Goal: Task Accomplishment & Management: Manage account settings

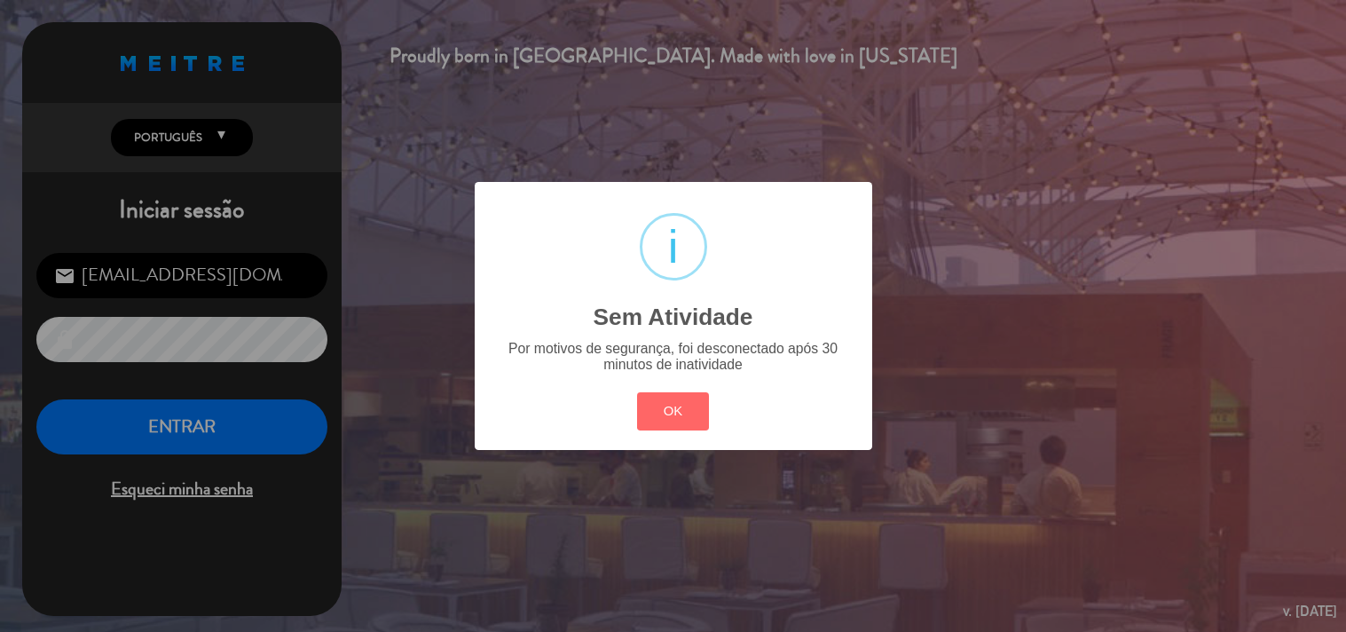
click at [679, 389] on div "OK Cancel" at bounding box center [673, 412] width 80 height 46
click at [202, 456] on div "? ! i Sem Atividade × Por motivos de segurança, foi desconectado após 30 minuto…" at bounding box center [673, 316] width 1346 height 632
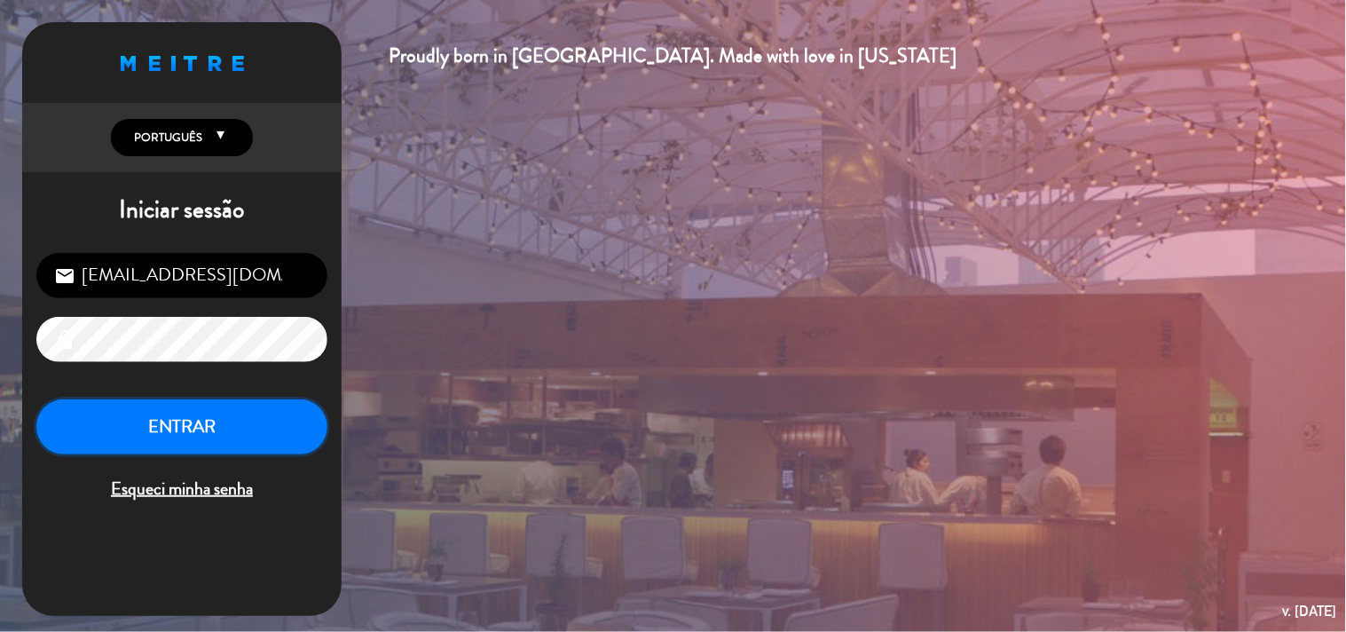
click at [284, 424] on button "ENTRAR" at bounding box center [181, 427] width 291 height 56
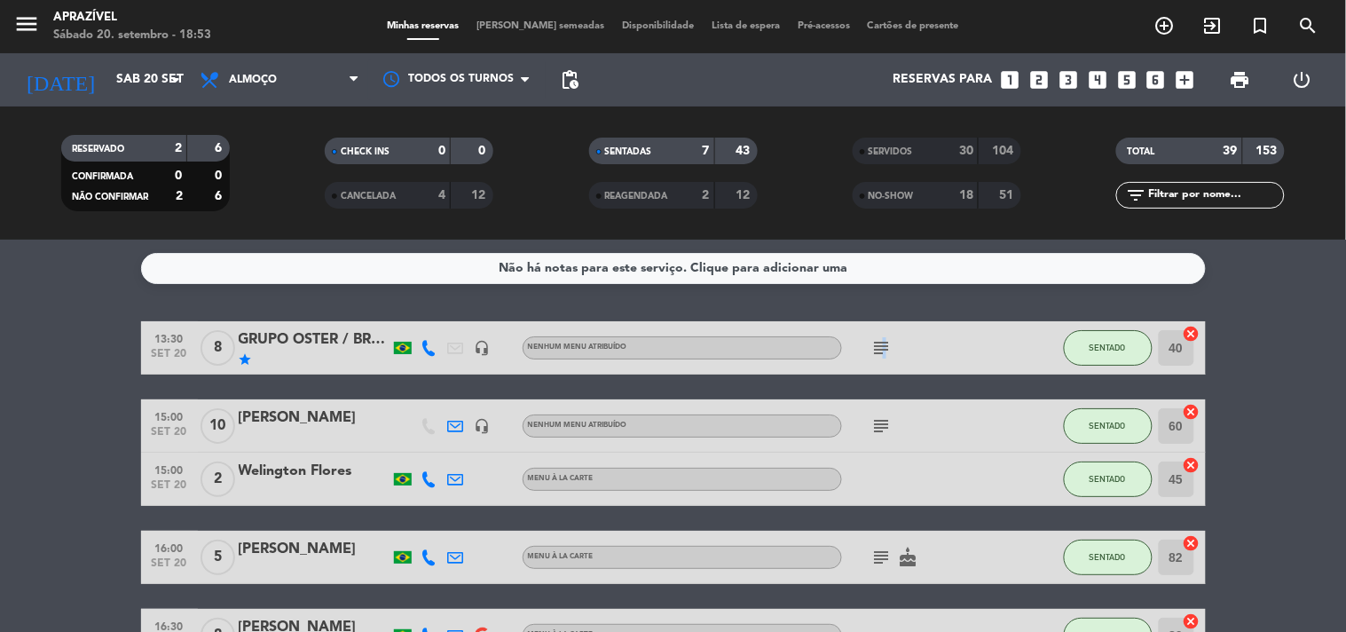
click at [884, 340] on icon "subject" at bounding box center [882, 347] width 21 height 21
click at [880, 423] on icon "subject" at bounding box center [882, 425] width 21 height 21
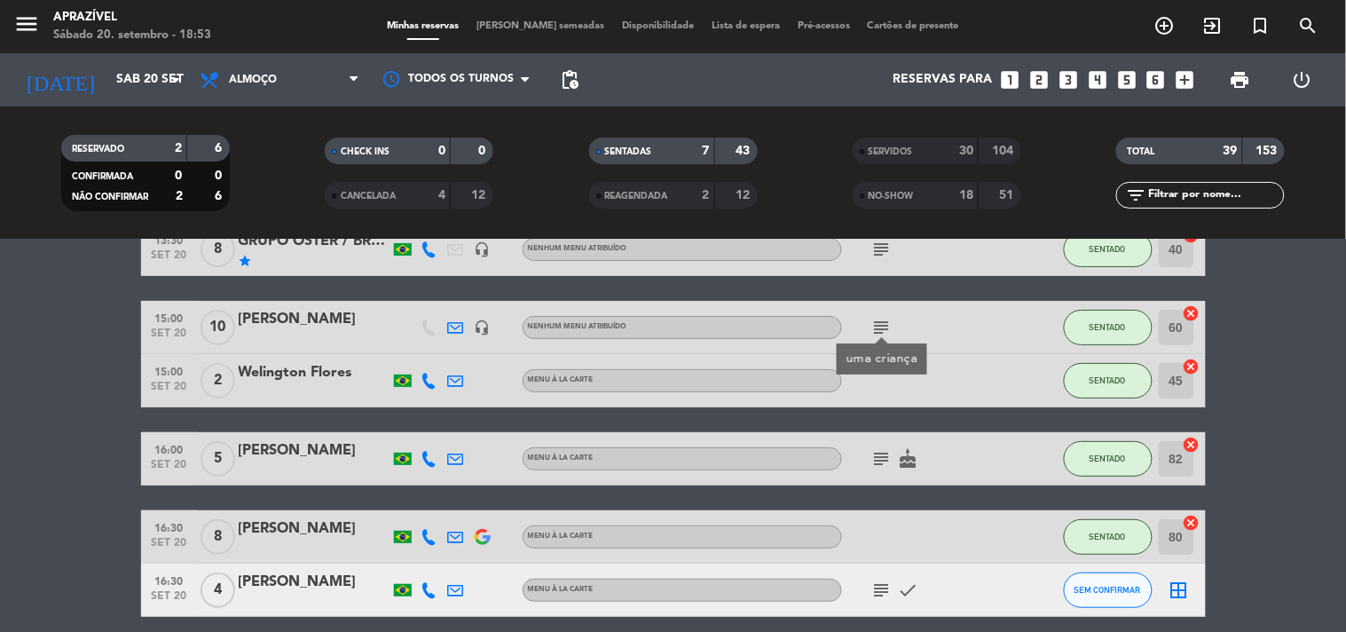
click at [883, 454] on icon "subject" at bounding box center [882, 458] width 21 height 21
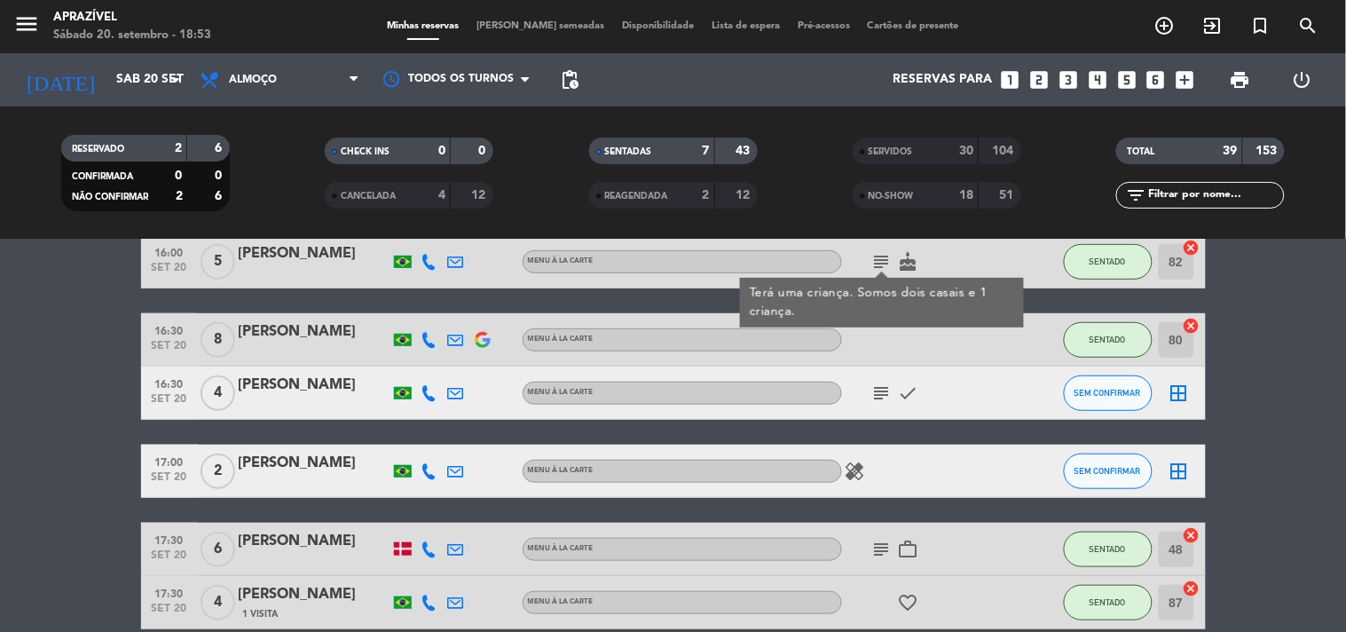
click at [885, 399] on icon "subject" at bounding box center [882, 393] width 21 height 21
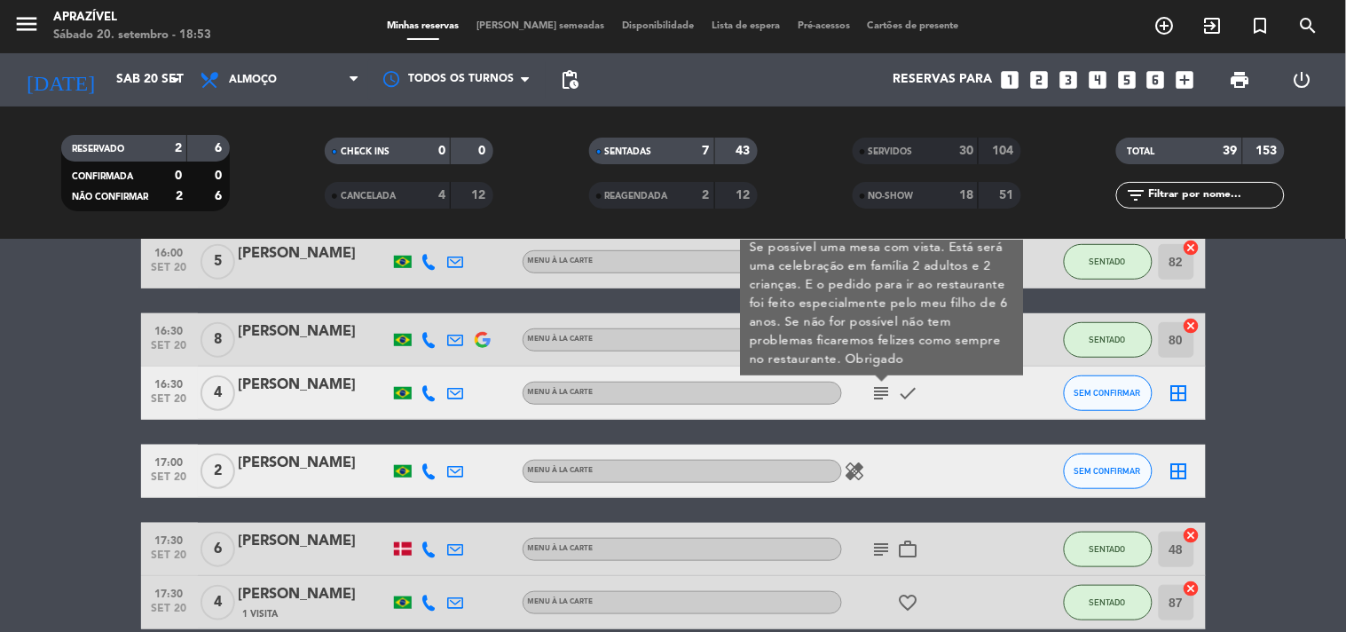
scroll to position [382, 0]
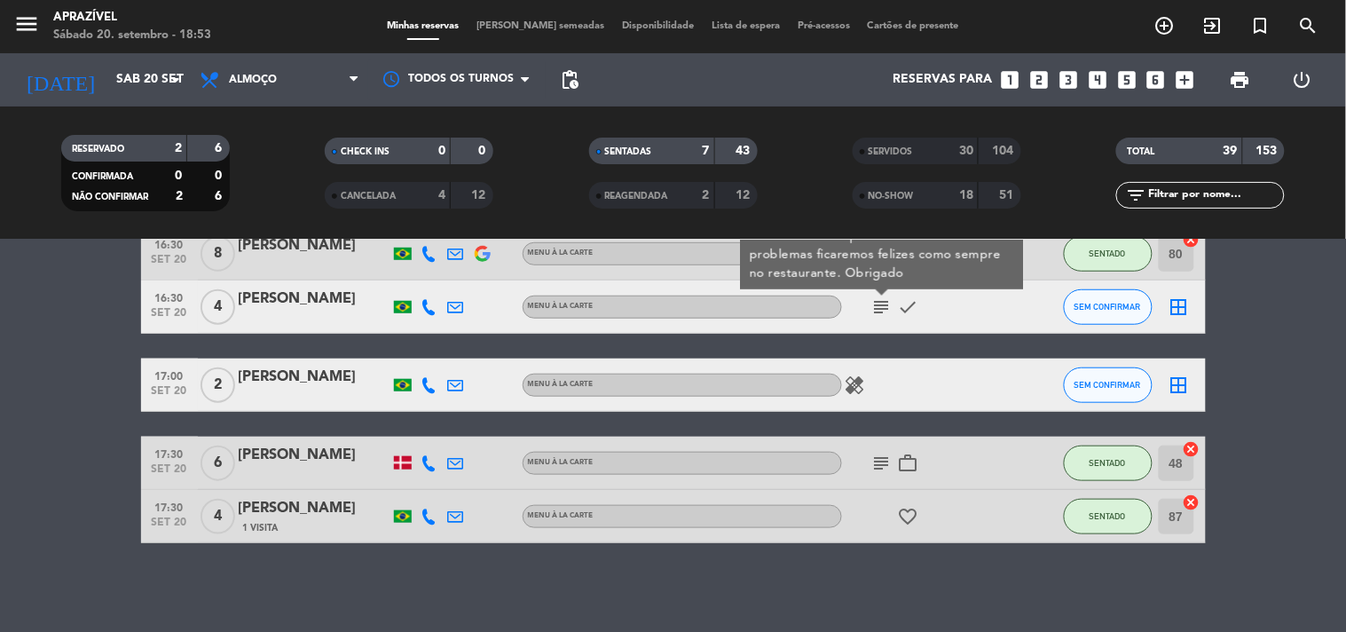
click at [877, 444] on div "subject work_outline" at bounding box center [922, 463] width 160 height 52
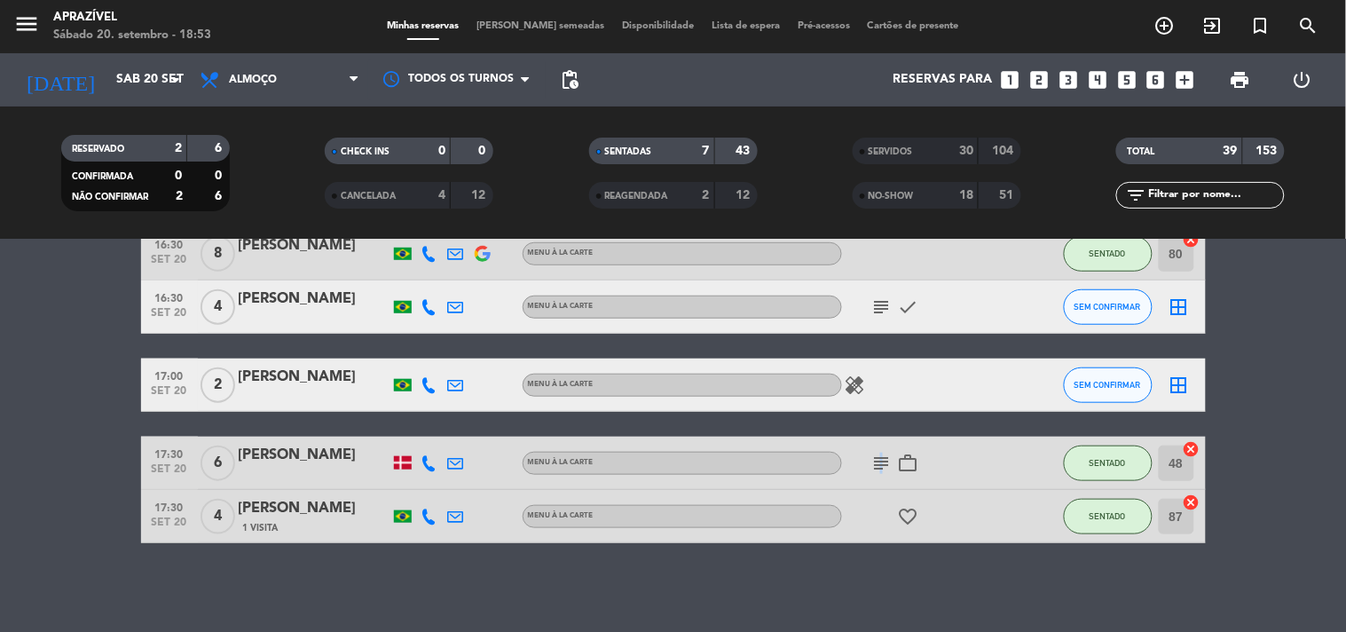
click at [880, 462] on icon "subject" at bounding box center [882, 463] width 21 height 21
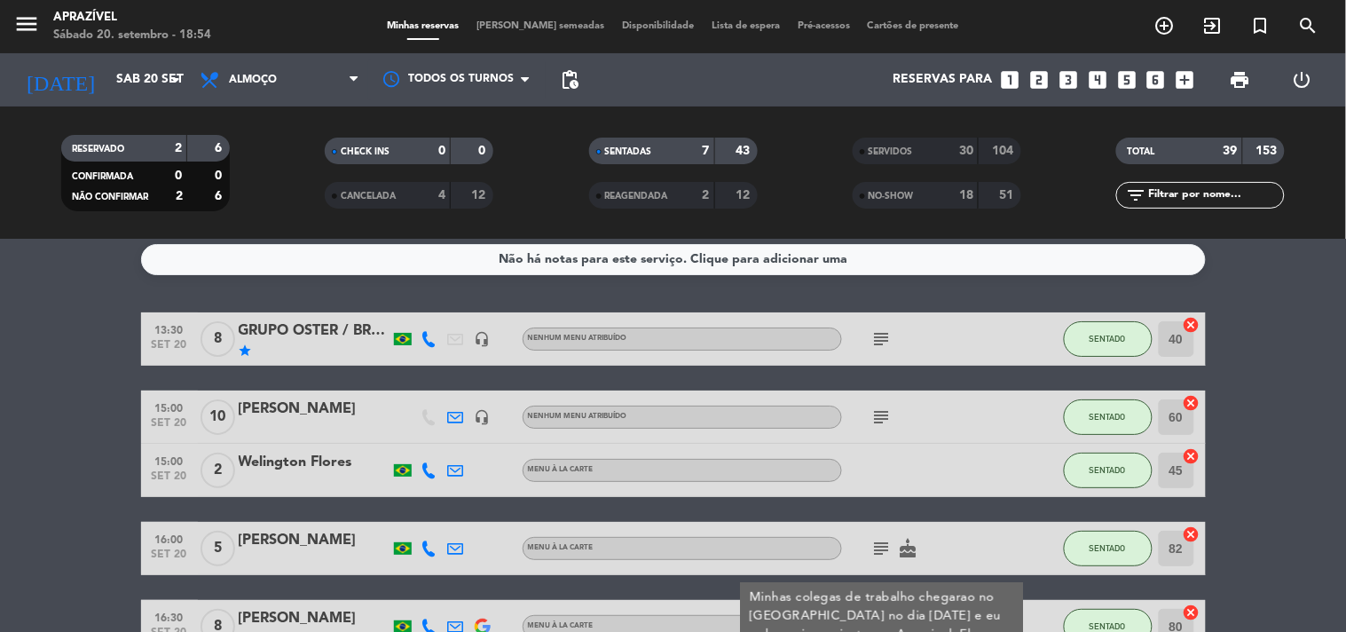
scroll to position [0, 0]
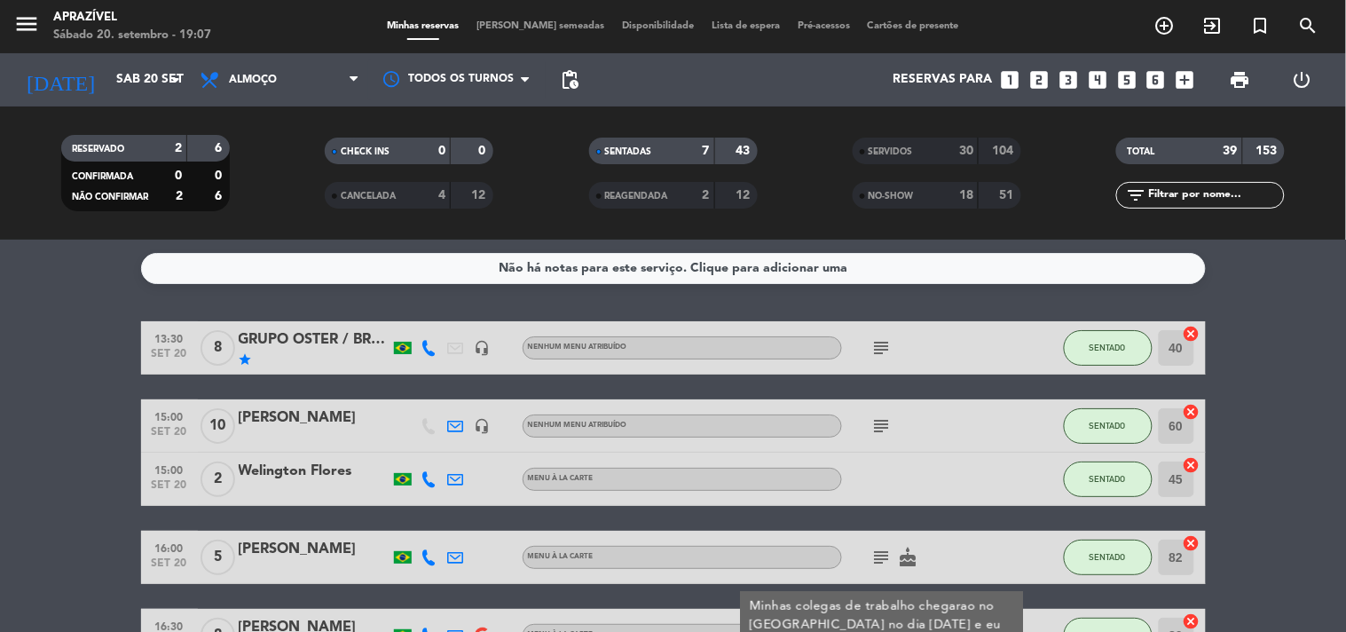
click at [324, 365] on div "star" at bounding box center [314, 359] width 151 height 14
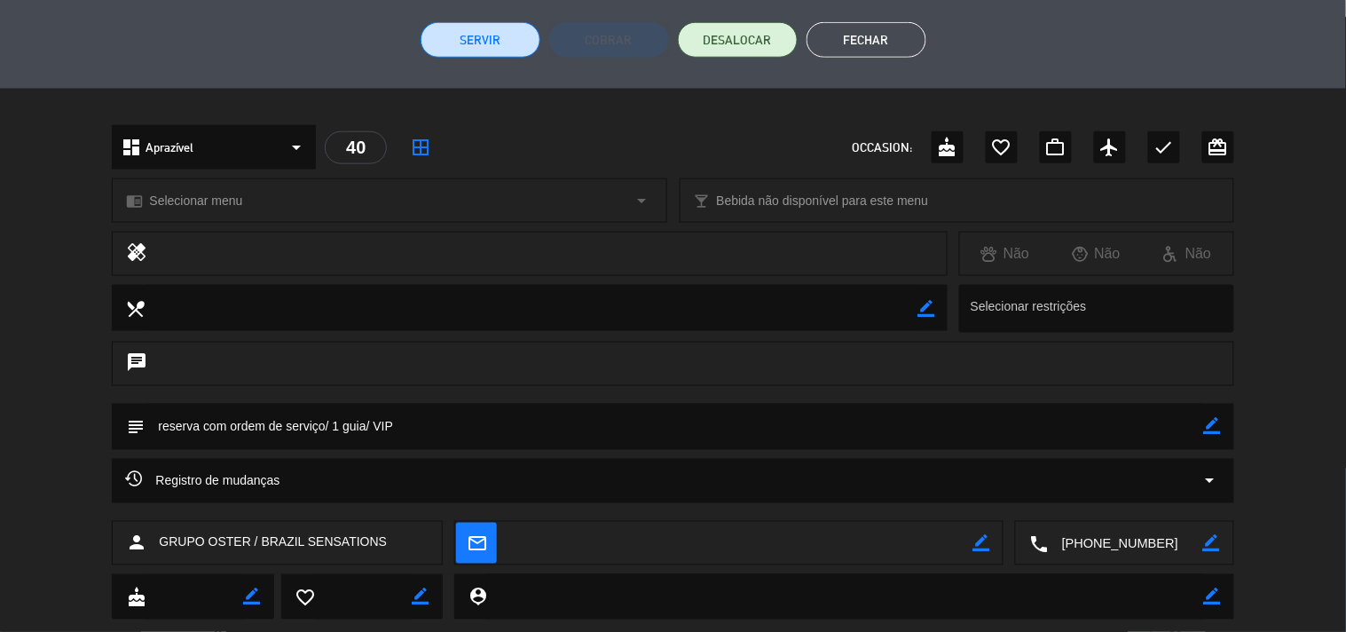
scroll to position [377, 0]
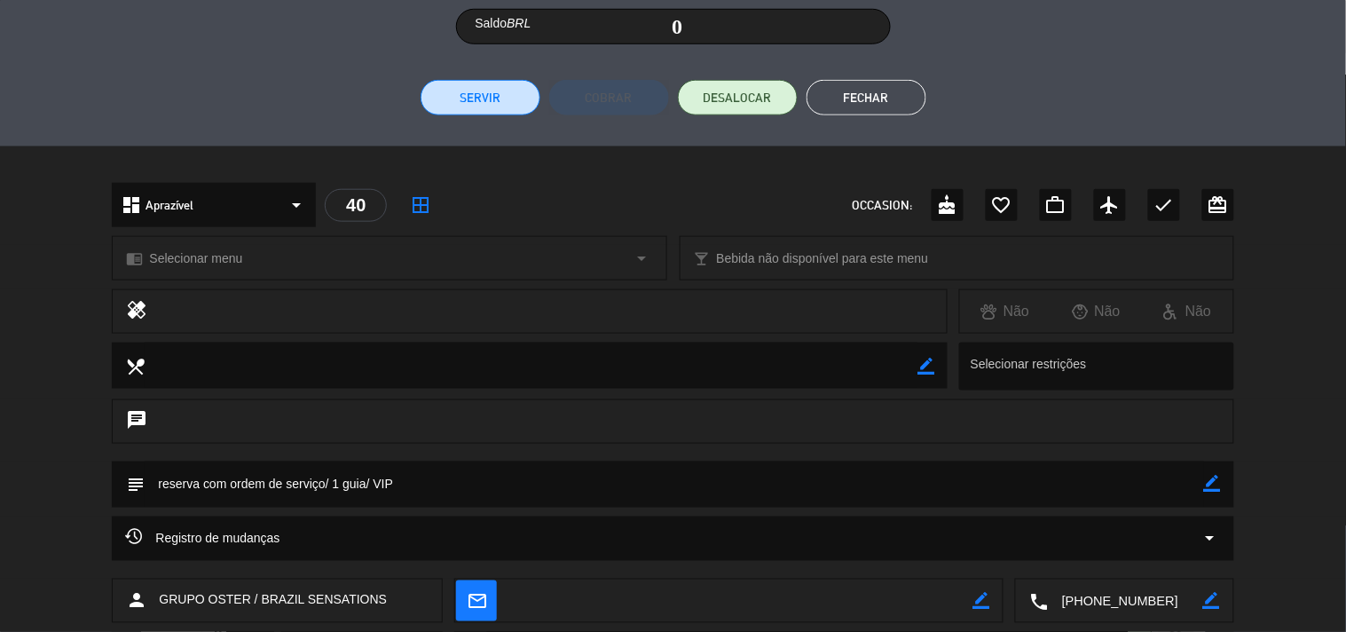
click at [511, 81] on button "Servir" at bounding box center [481, 98] width 120 height 36
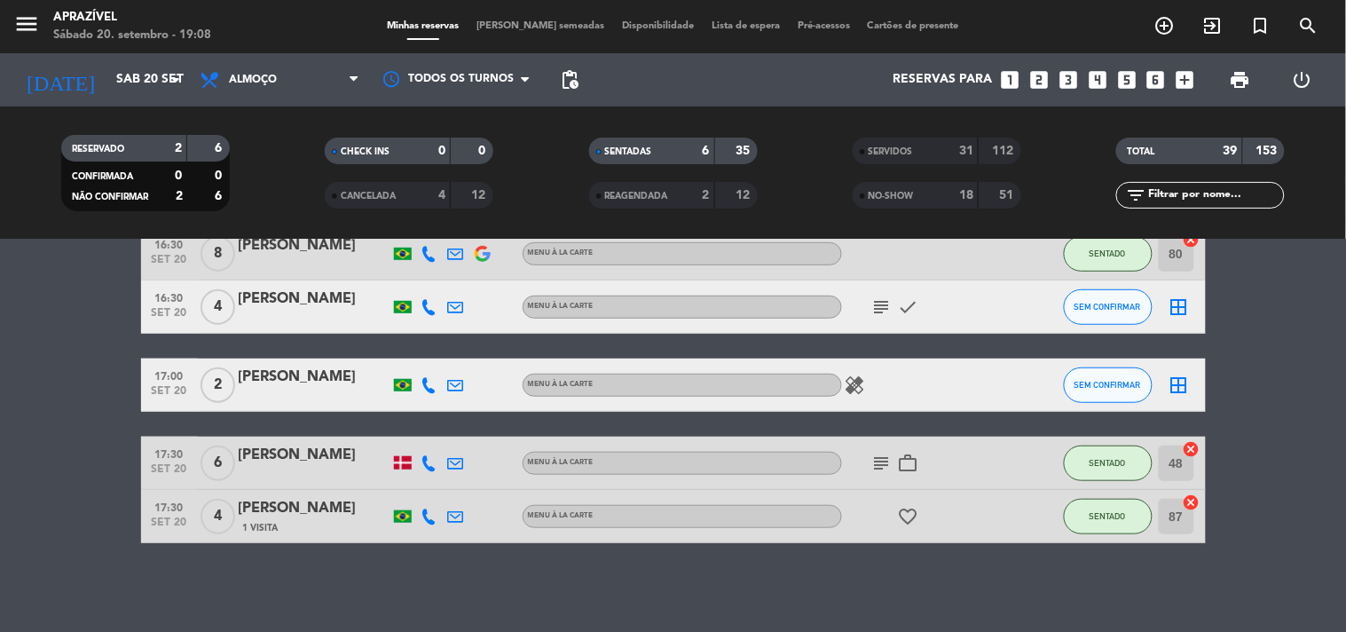
click at [873, 457] on icon "subject" at bounding box center [882, 463] width 21 height 21
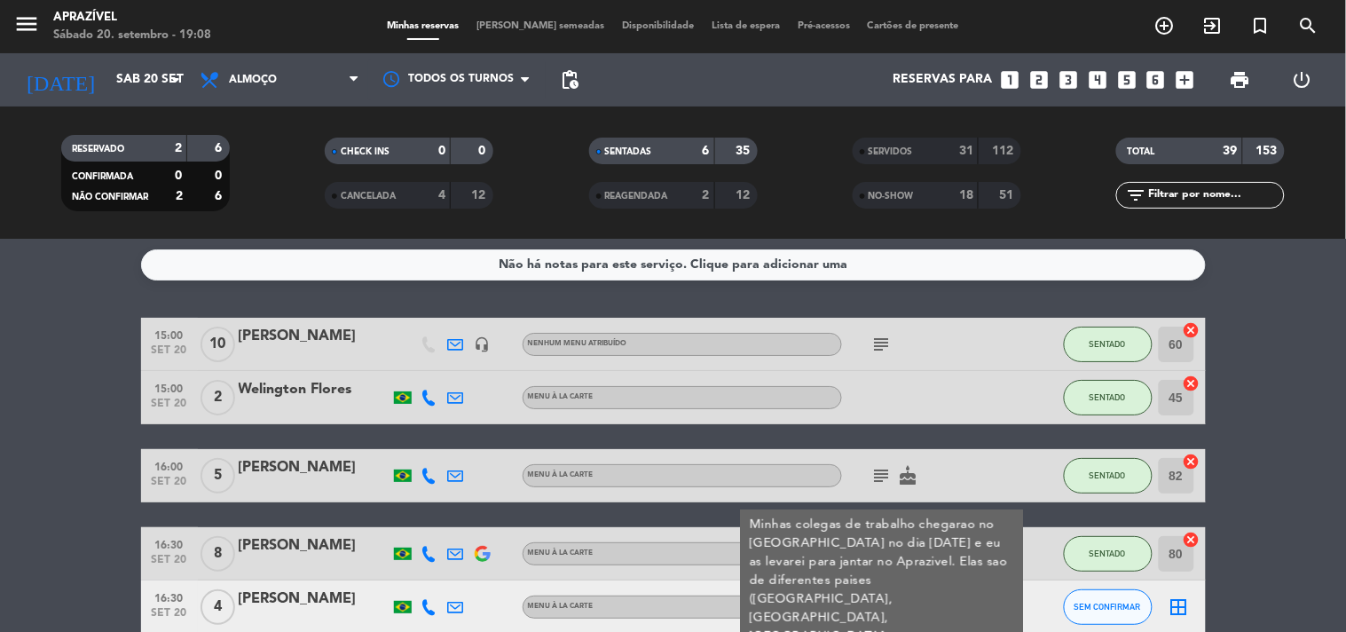
scroll to position [0, 0]
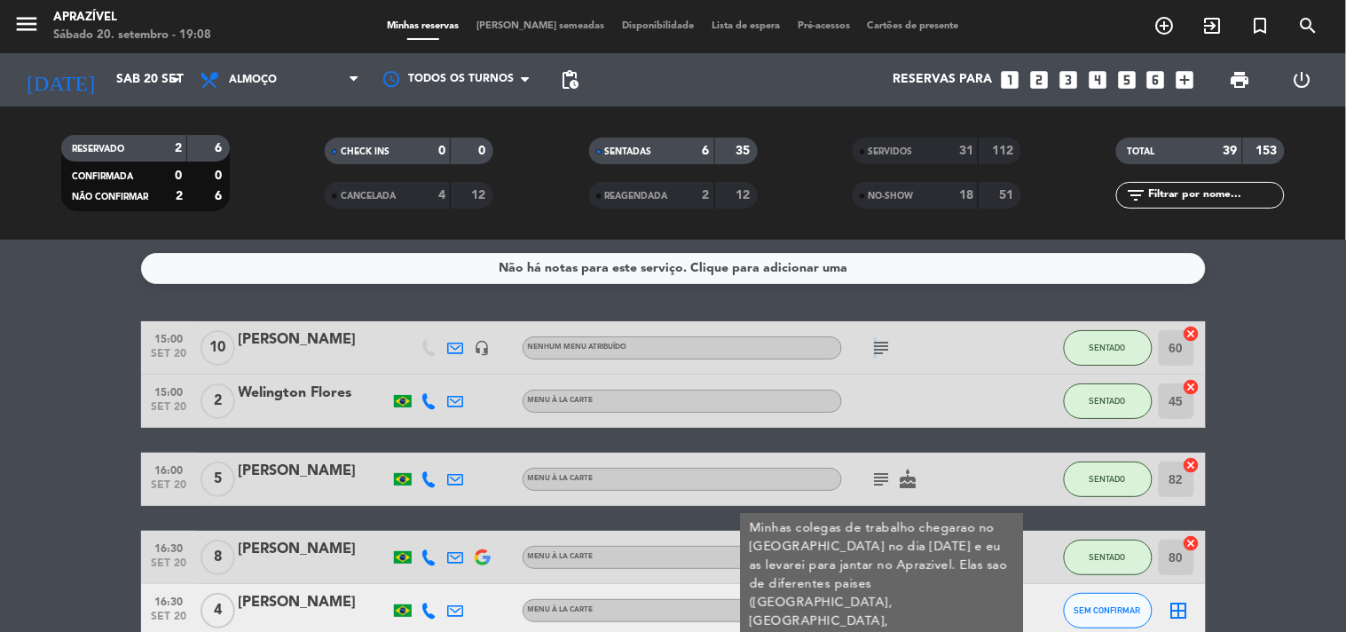
drag, startPoint x: 872, startPoint y: 351, endPoint x: 880, endPoint y: 348, distance: 9.3
click at [880, 348] on icon "subject" at bounding box center [882, 347] width 21 height 21
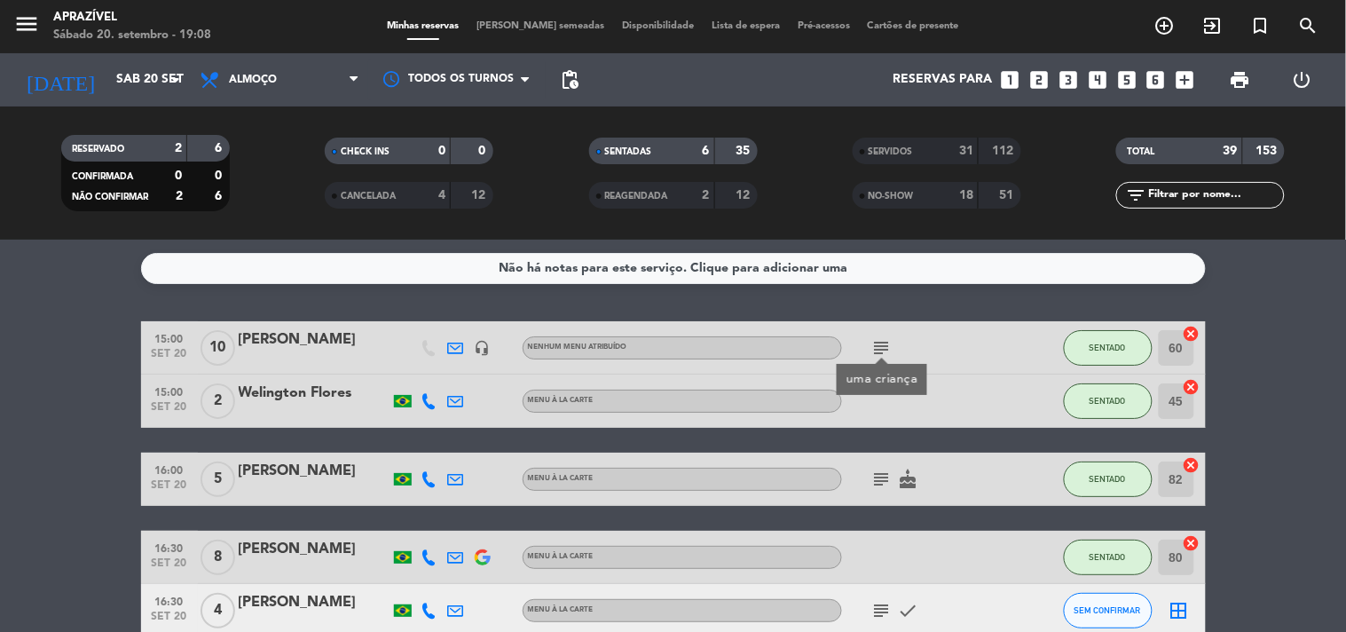
click at [349, 352] on div at bounding box center [314, 359] width 151 height 14
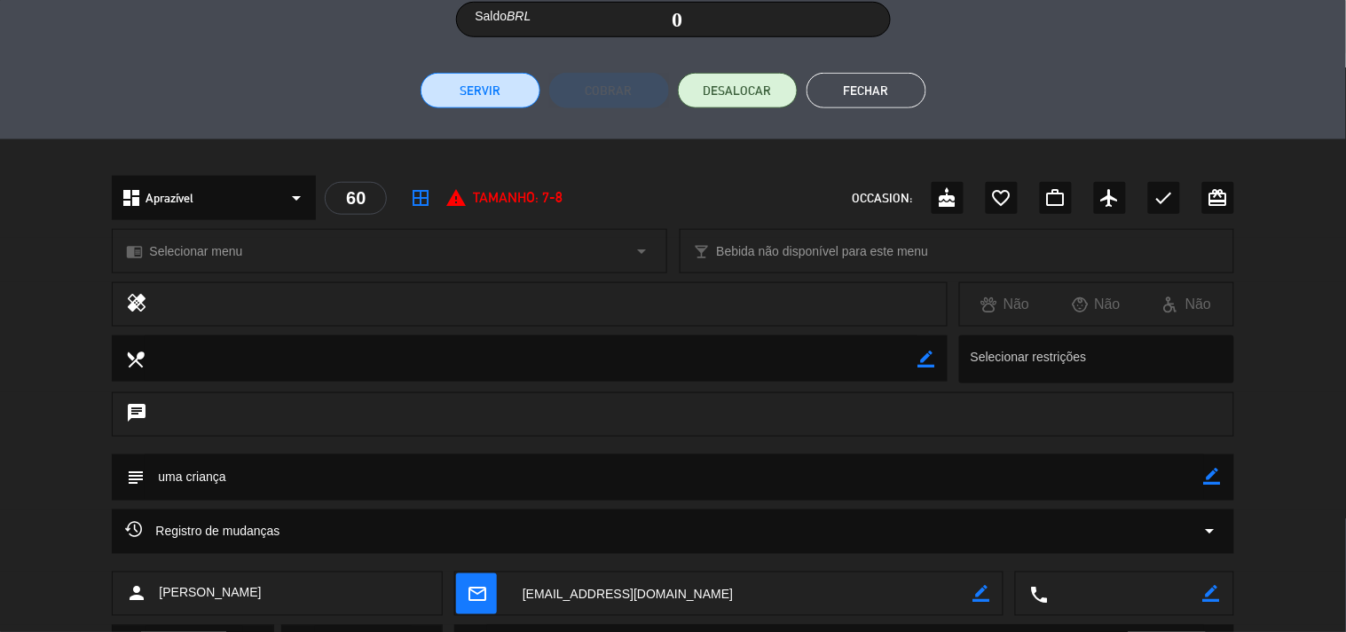
scroll to position [332, 0]
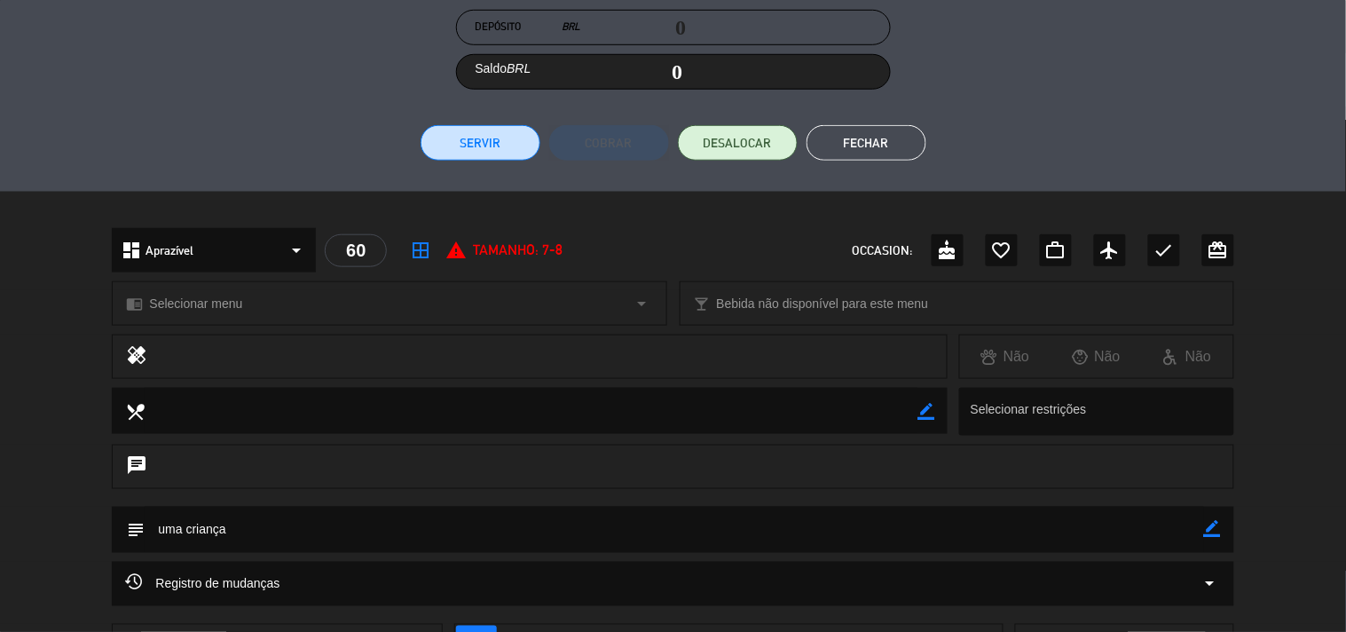
click at [421, 140] on button "Servir" at bounding box center [481, 143] width 120 height 36
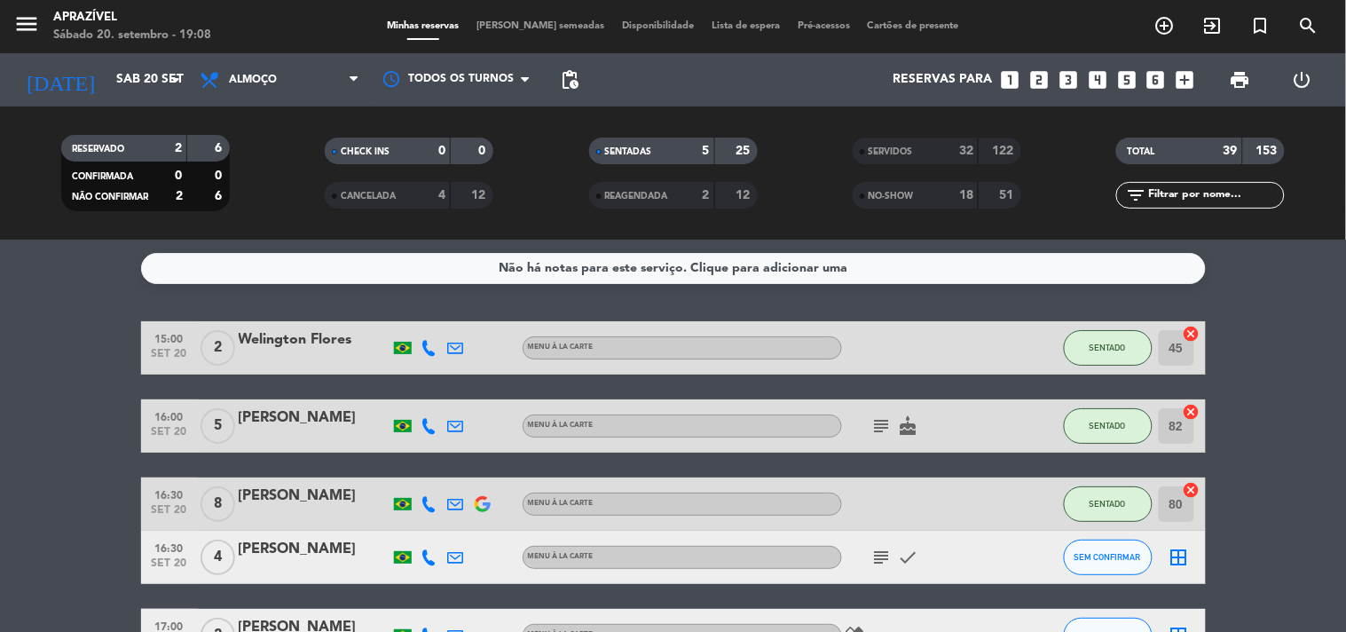
click at [305, 360] on div at bounding box center [314, 359] width 151 height 14
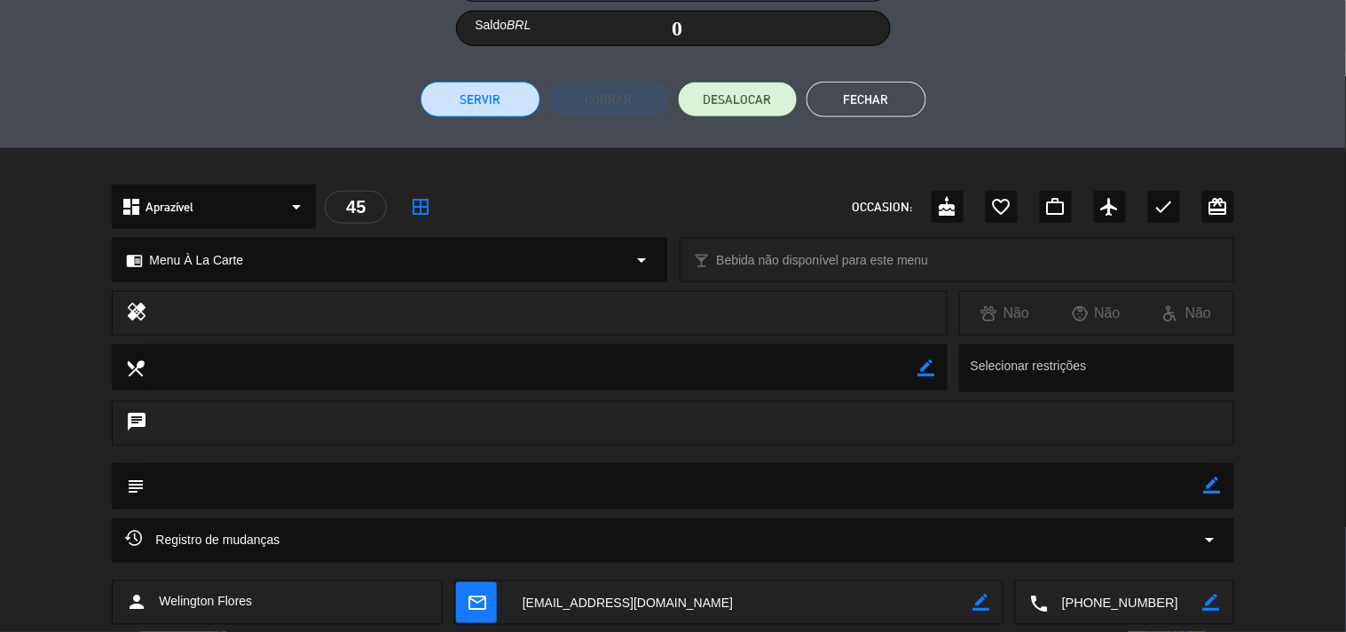
scroll to position [279, 0]
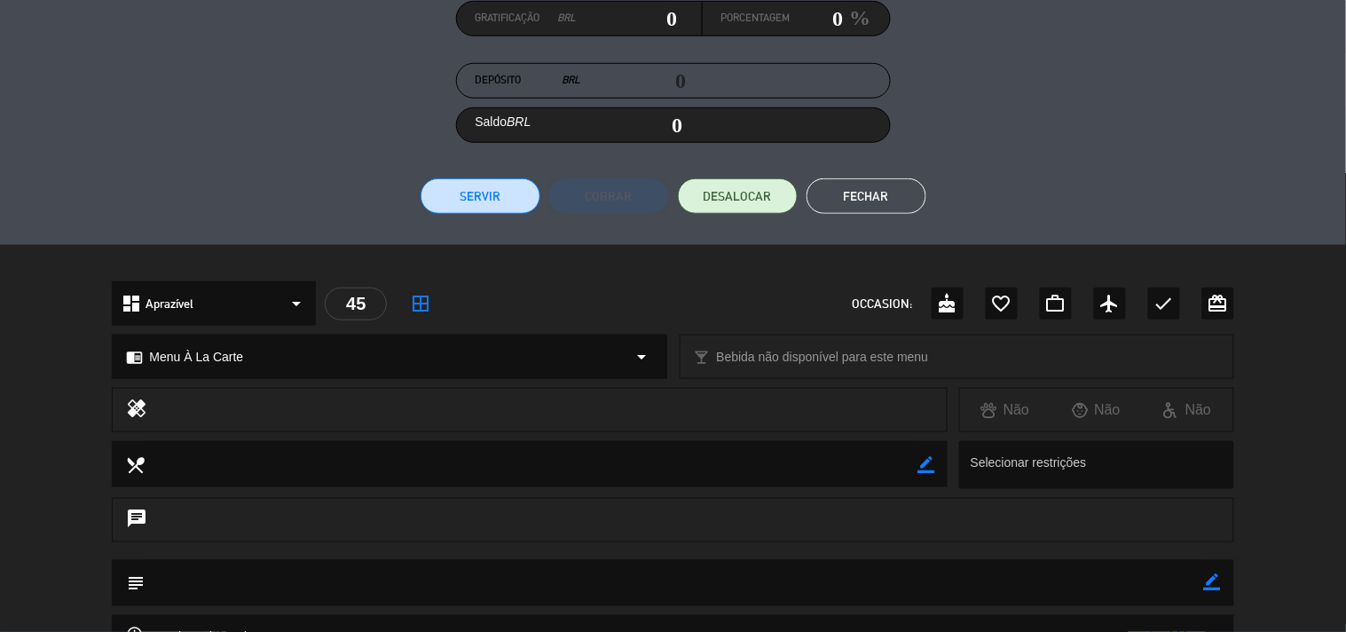
click at [476, 186] on button "Servir" at bounding box center [481, 196] width 120 height 36
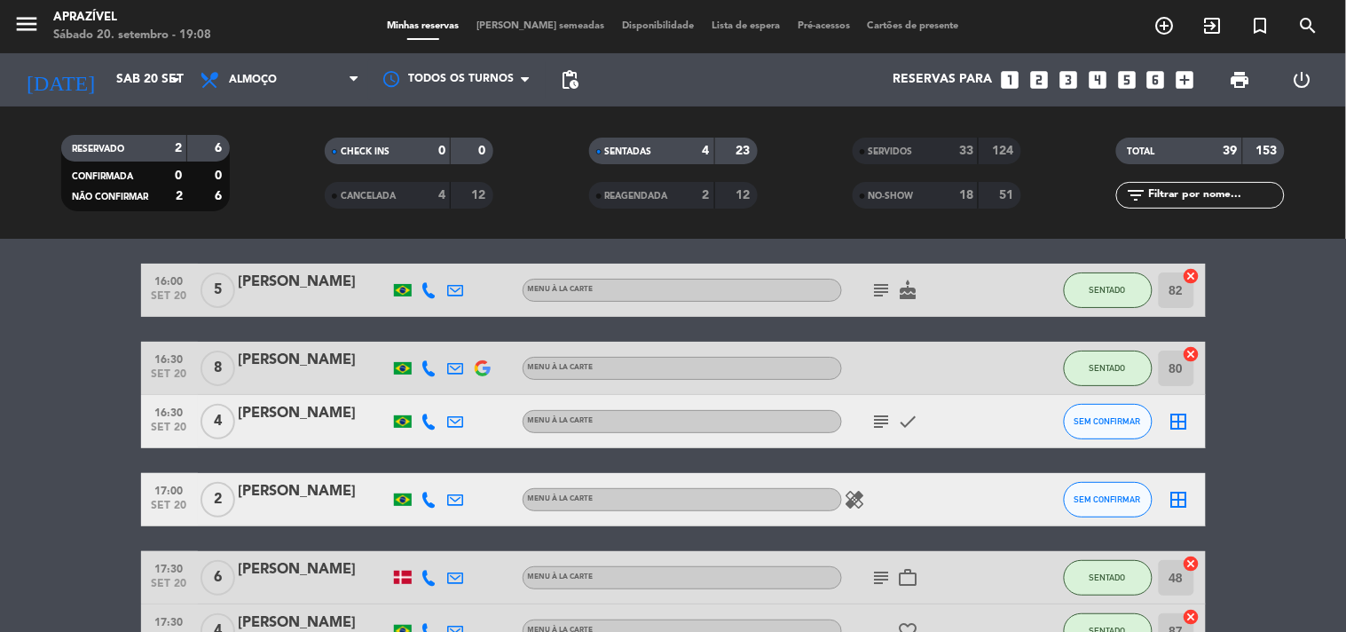
scroll to position [171, 0]
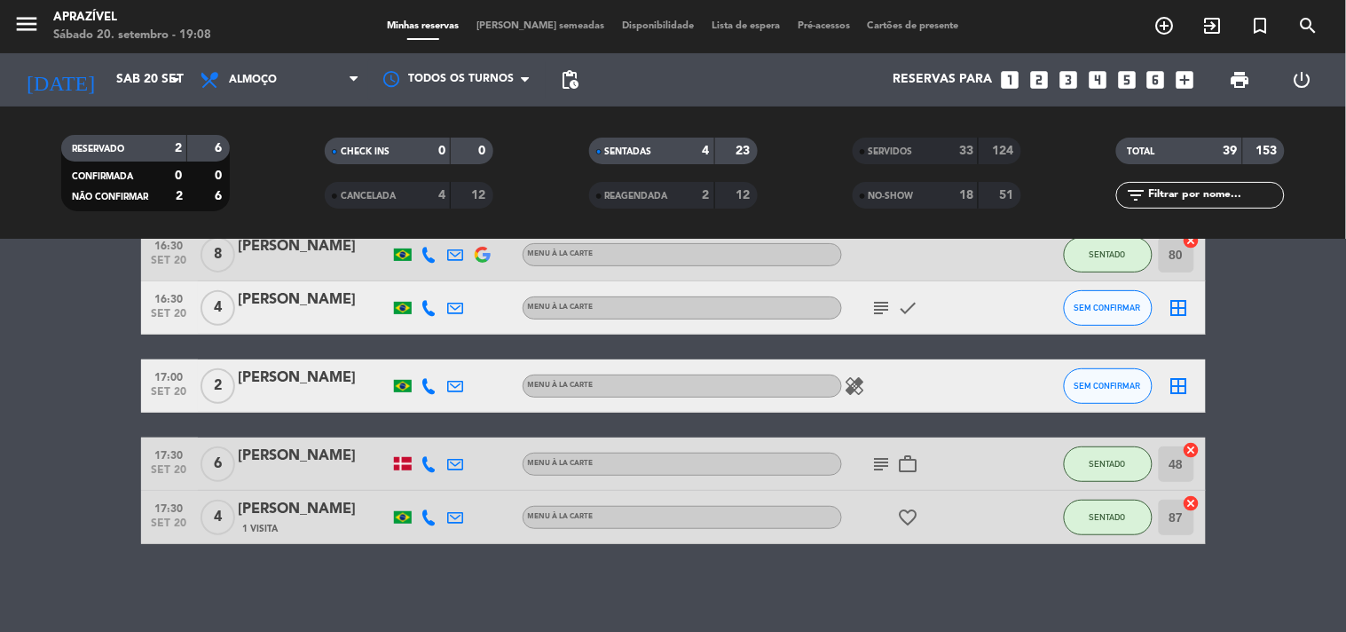
click at [317, 509] on div "[PERSON_NAME]" at bounding box center [314, 509] width 151 height 23
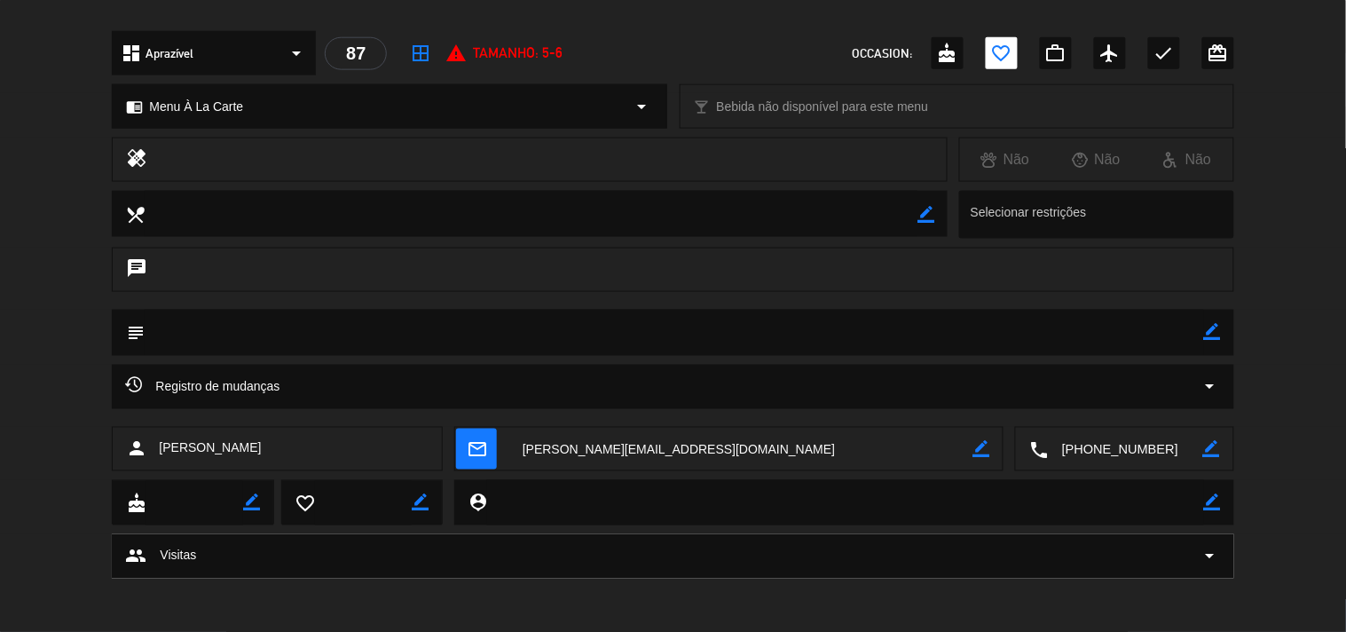
scroll to position [233, 0]
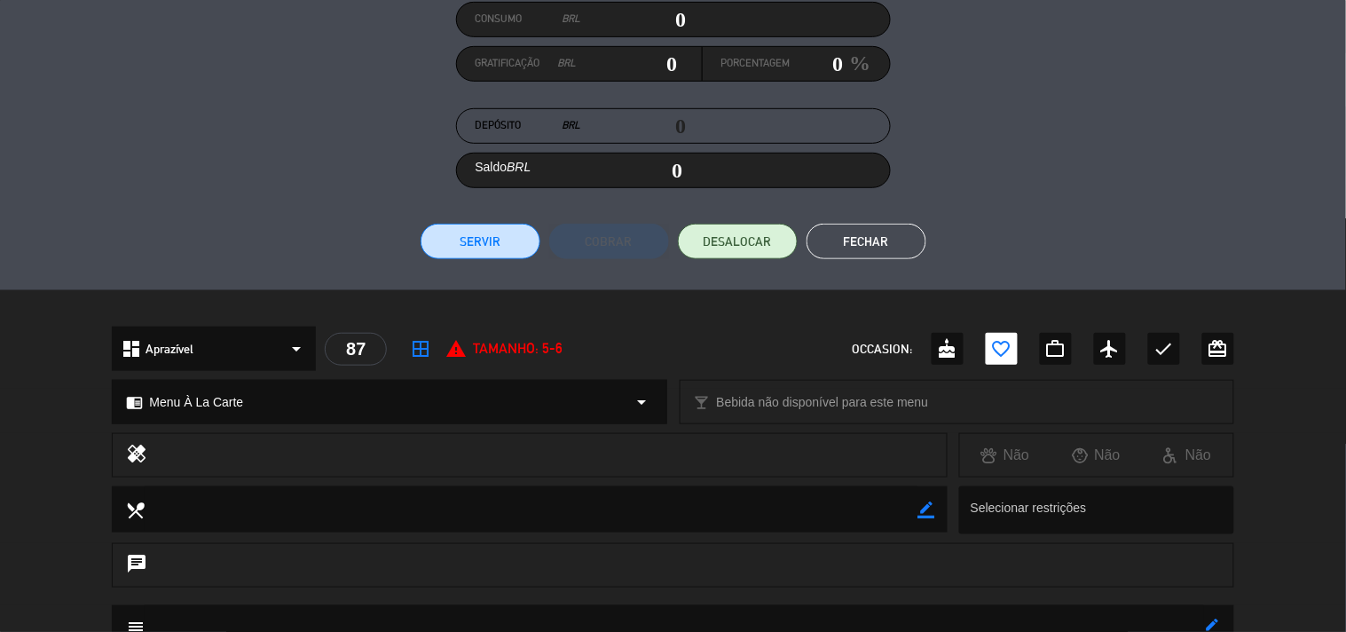
click at [489, 234] on button "Servir" at bounding box center [481, 242] width 120 height 36
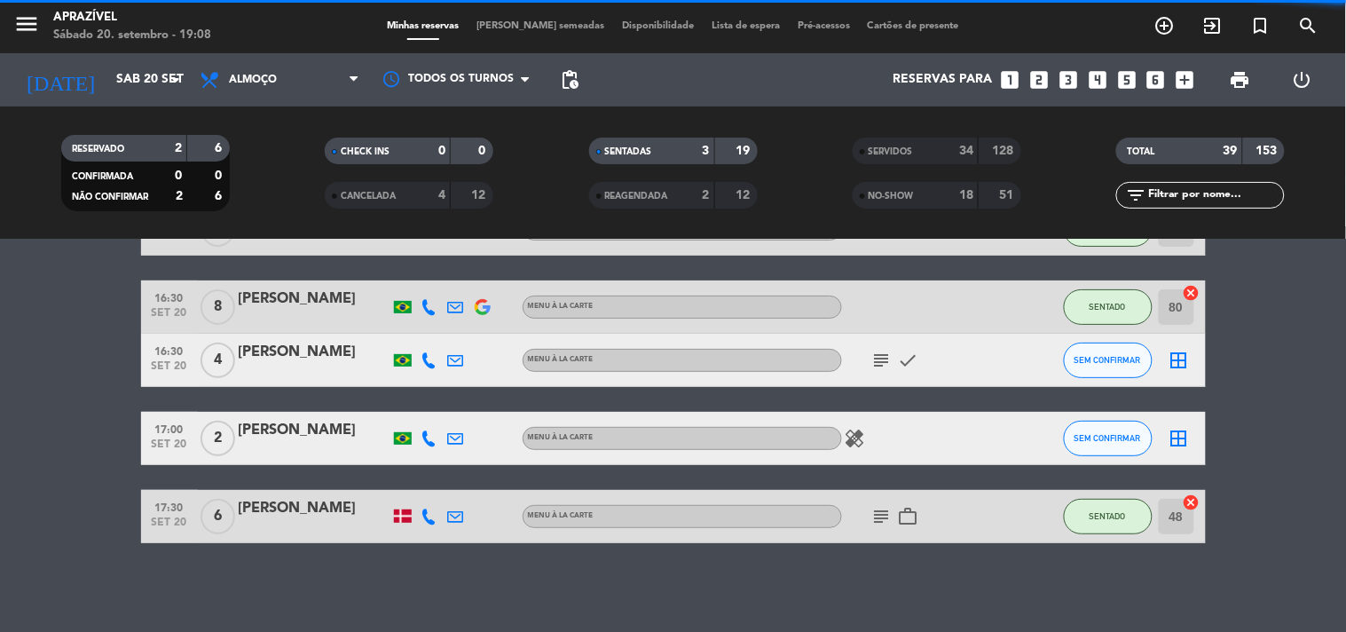
scroll to position [118, 0]
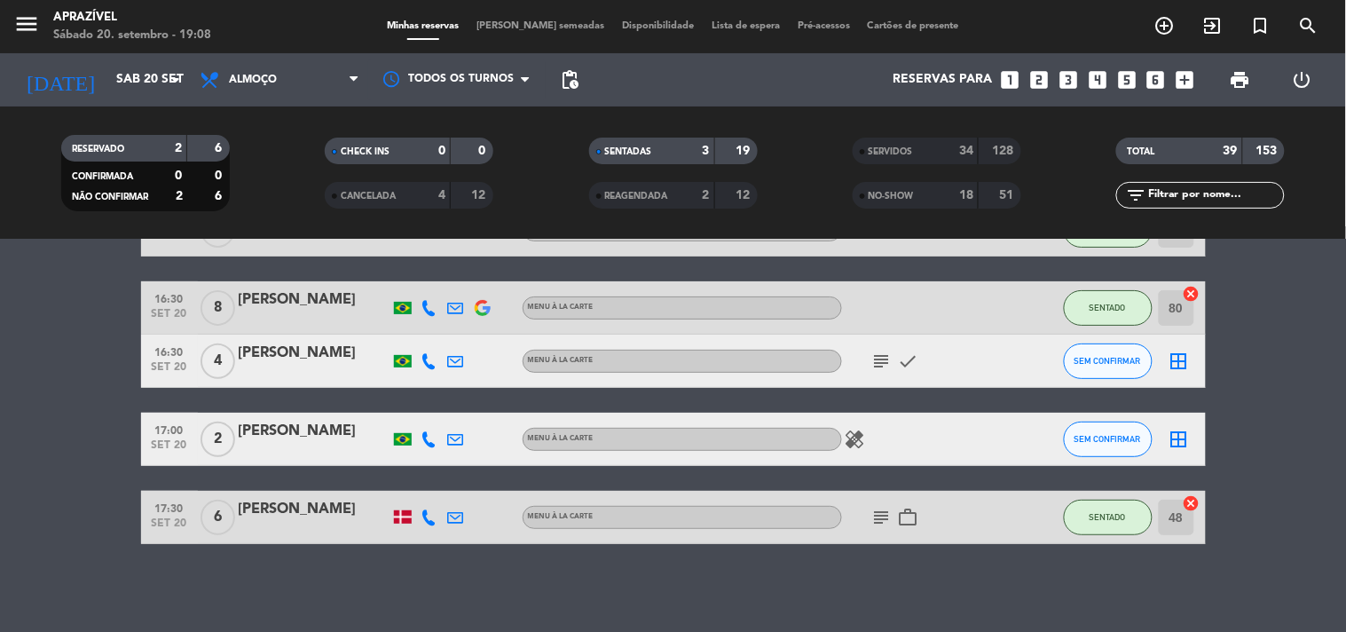
click at [343, 444] on div at bounding box center [314, 451] width 151 height 14
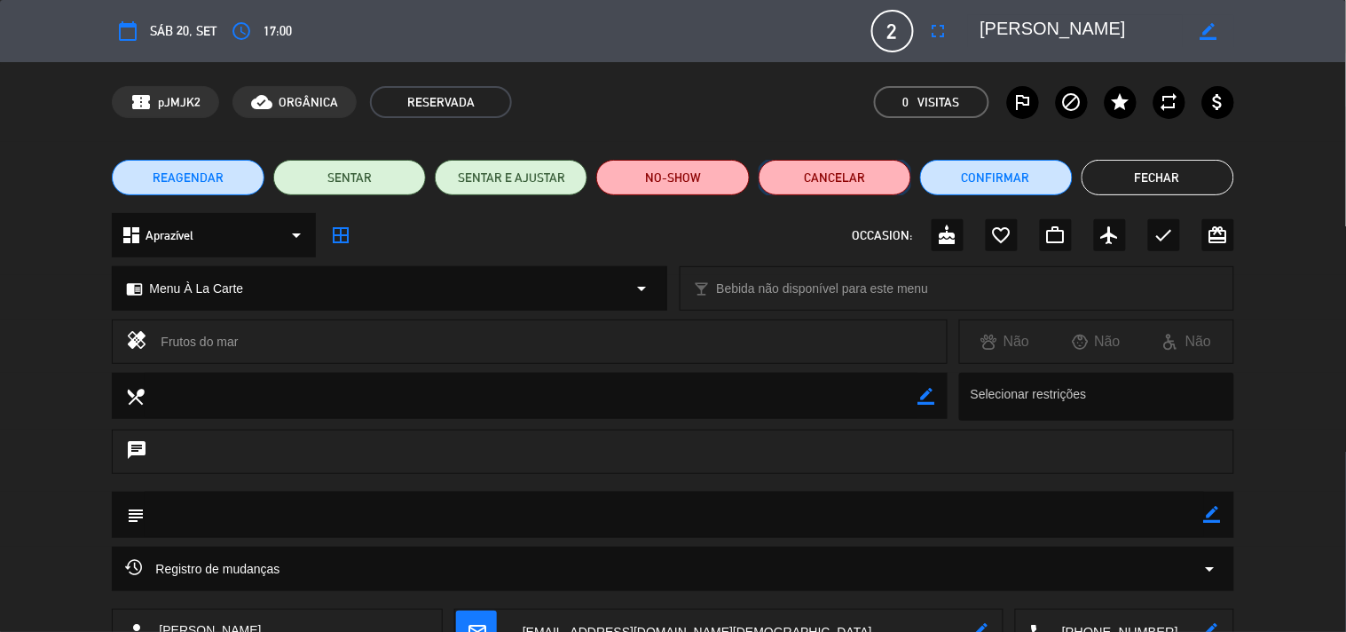
click at [809, 175] on button "Cancelar" at bounding box center [835, 178] width 153 height 36
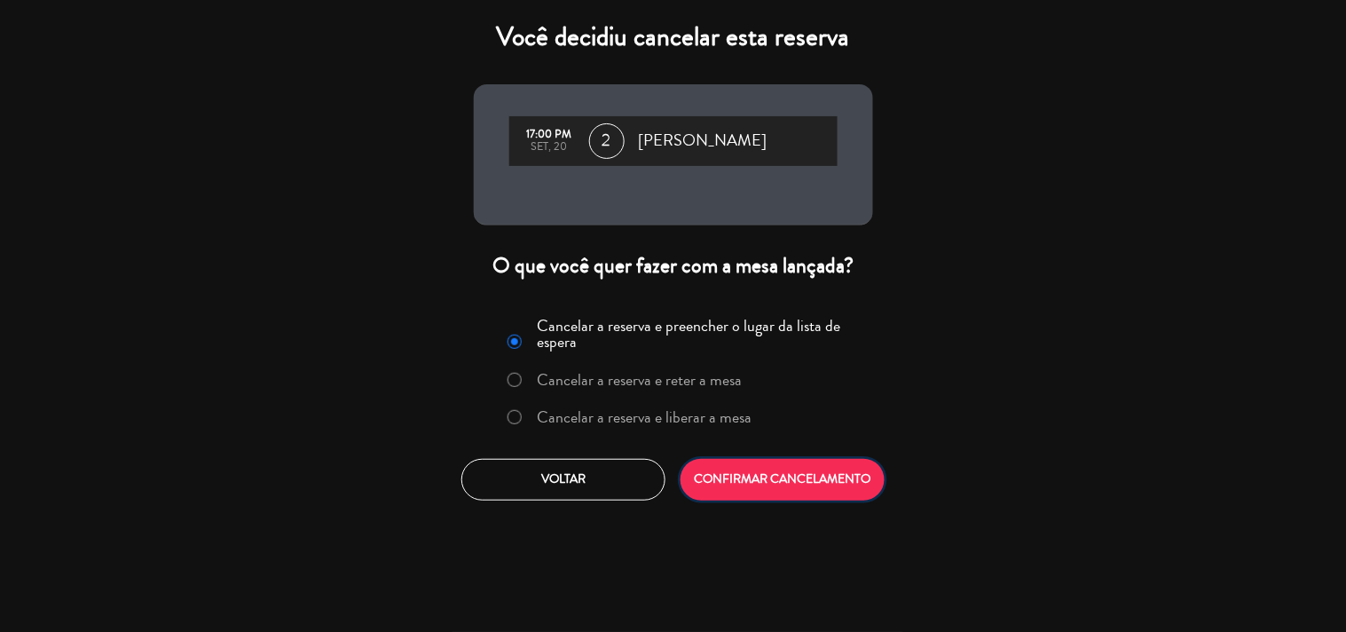
click at [793, 473] on button "CONFIRMAR CANCELAMENTO" at bounding box center [783, 480] width 204 height 42
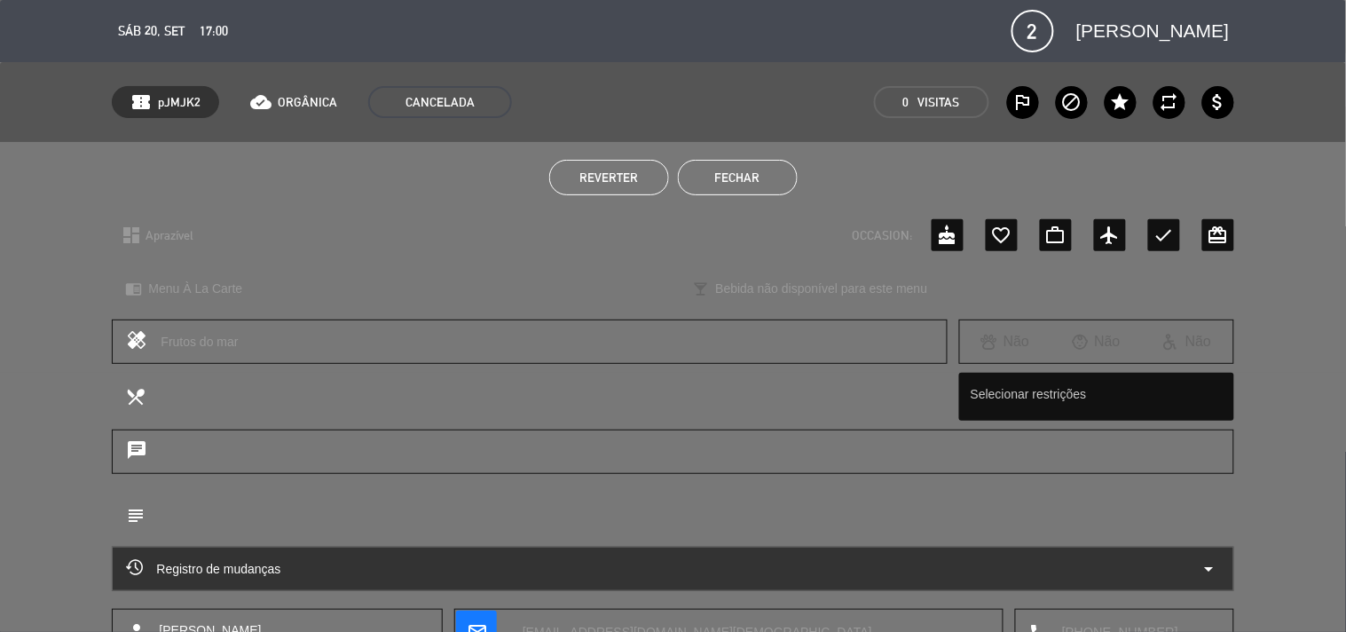
click at [738, 180] on button "Fechar" at bounding box center [738, 178] width 120 height 36
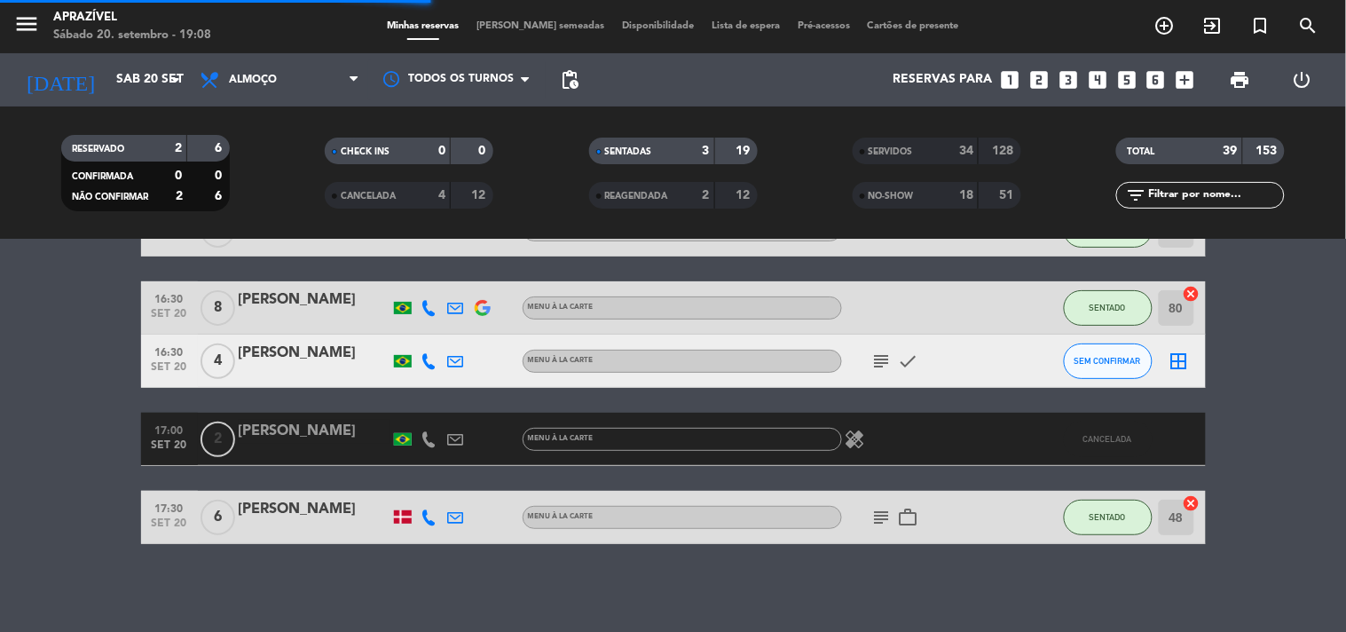
scroll to position [40, 0]
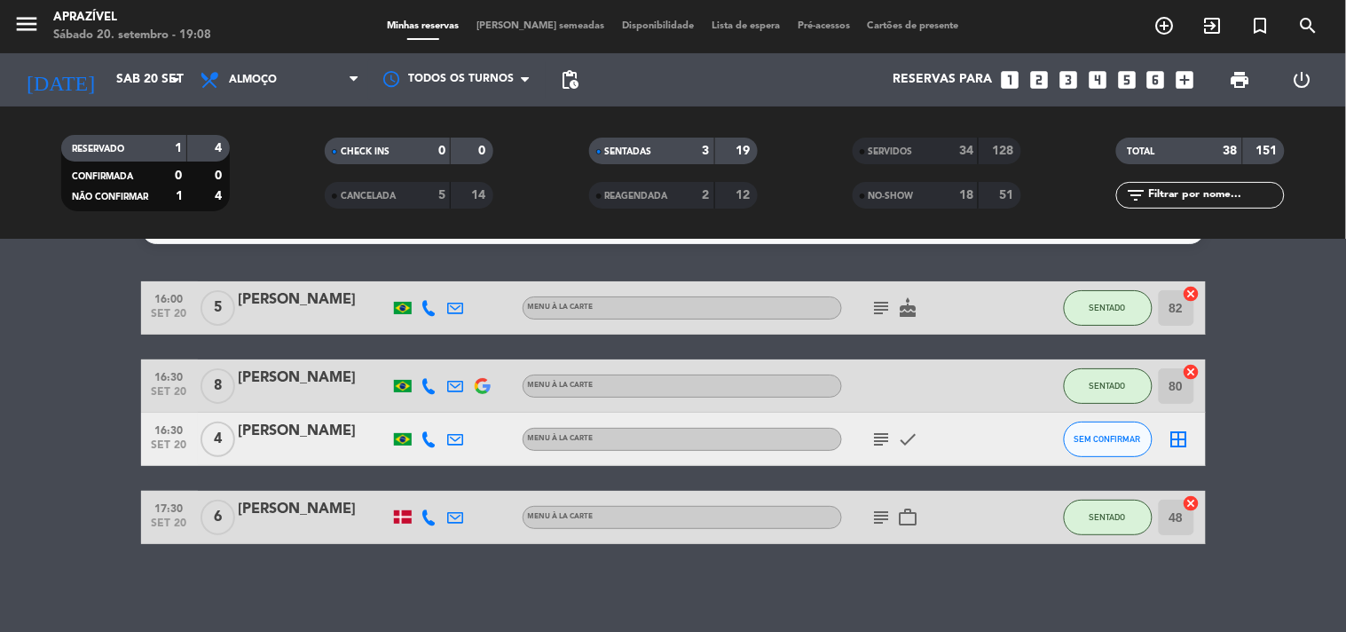
click at [370, 290] on div "[PERSON_NAME]" at bounding box center [314, 299] width 151 height 23
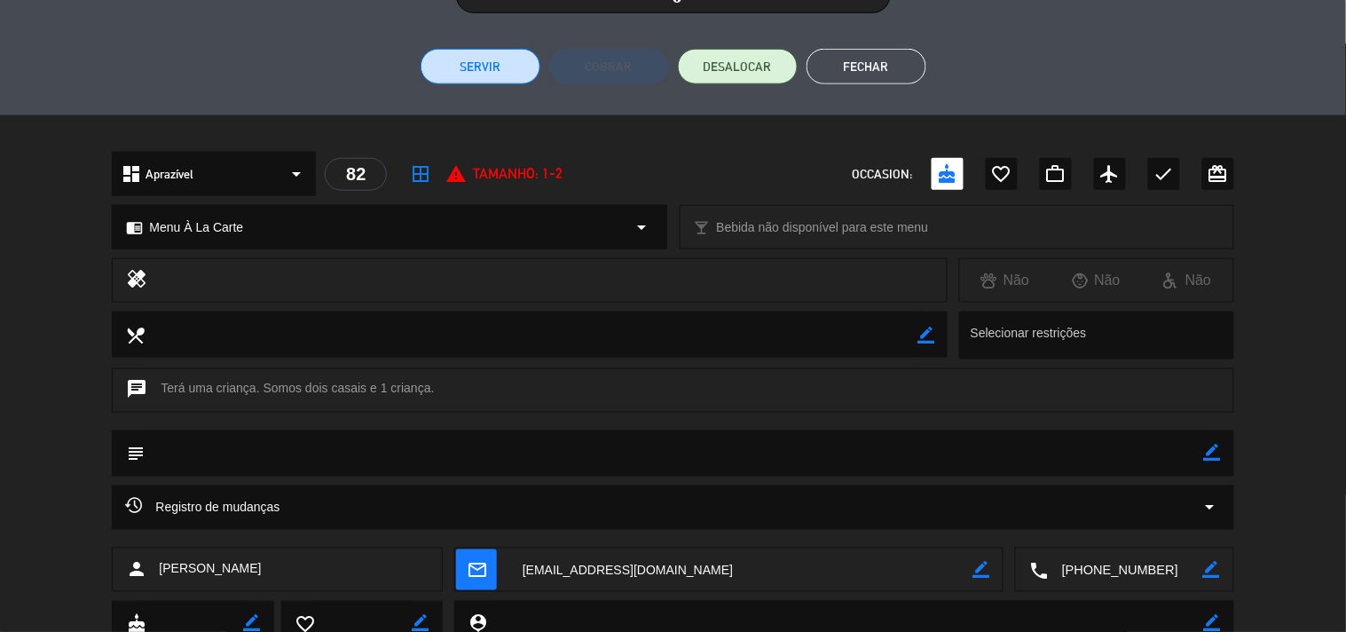
scroll to position [279, 0]
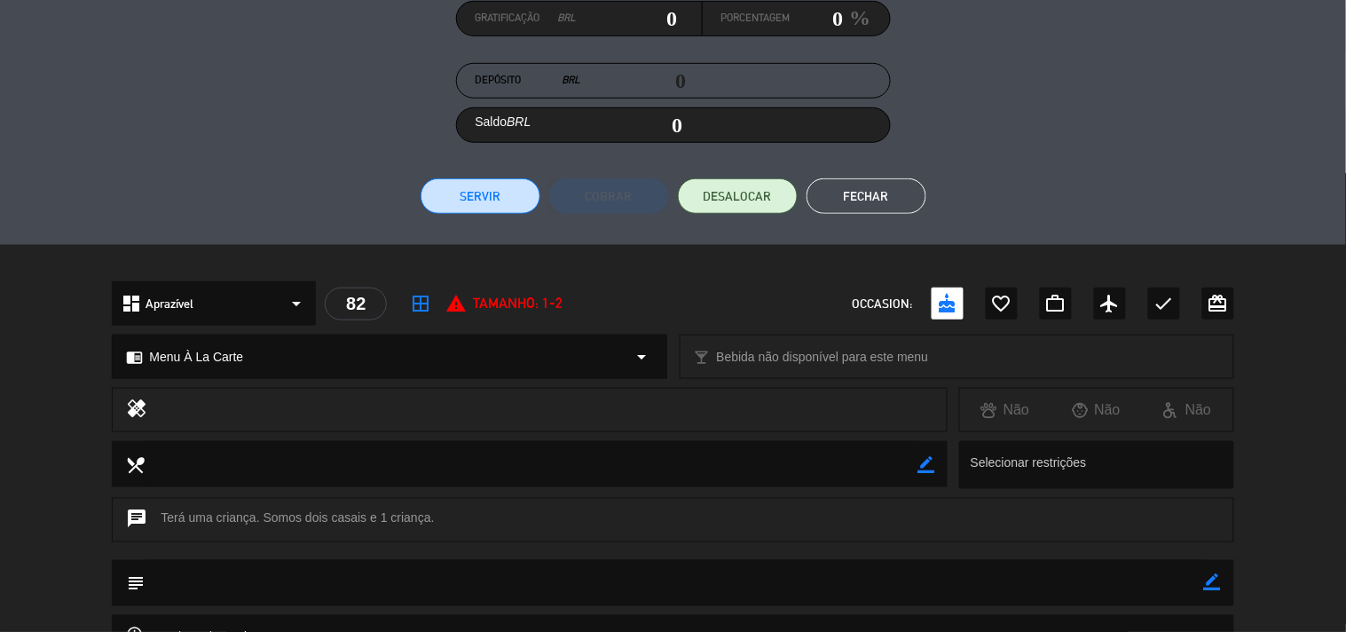
click at [472, 189] on button "Servir" at bounding box center [481, 196] width 120 height 36
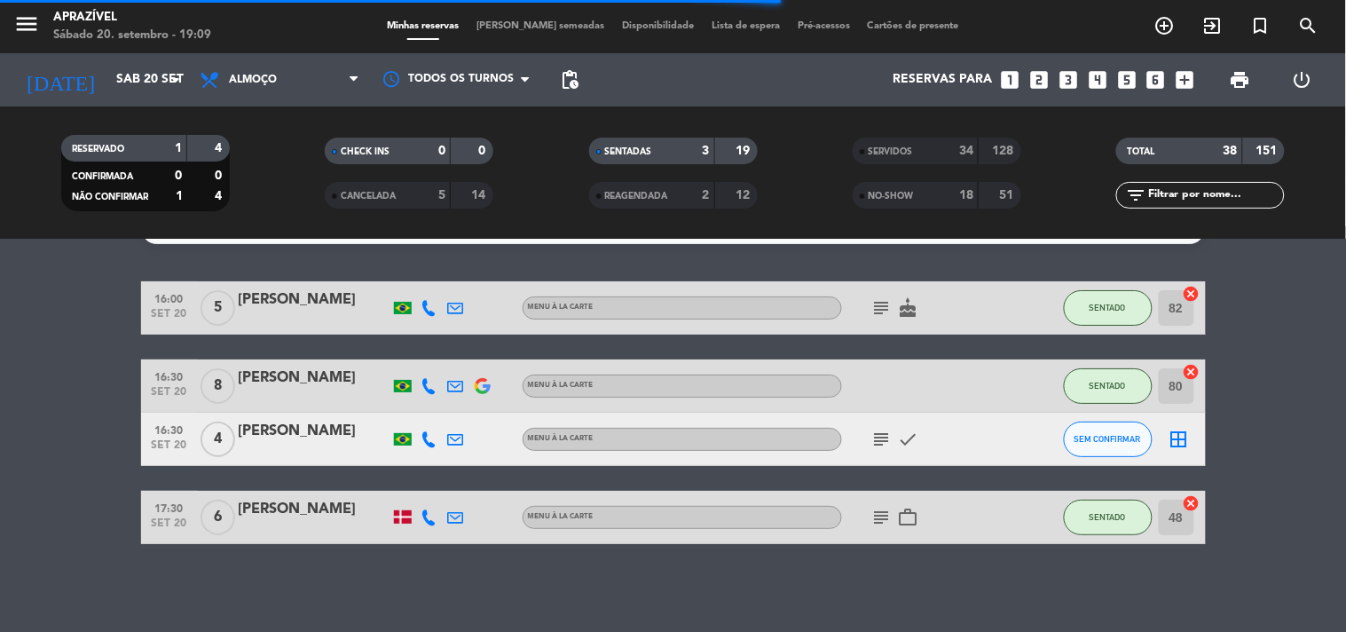
scroll to position [0, 0]
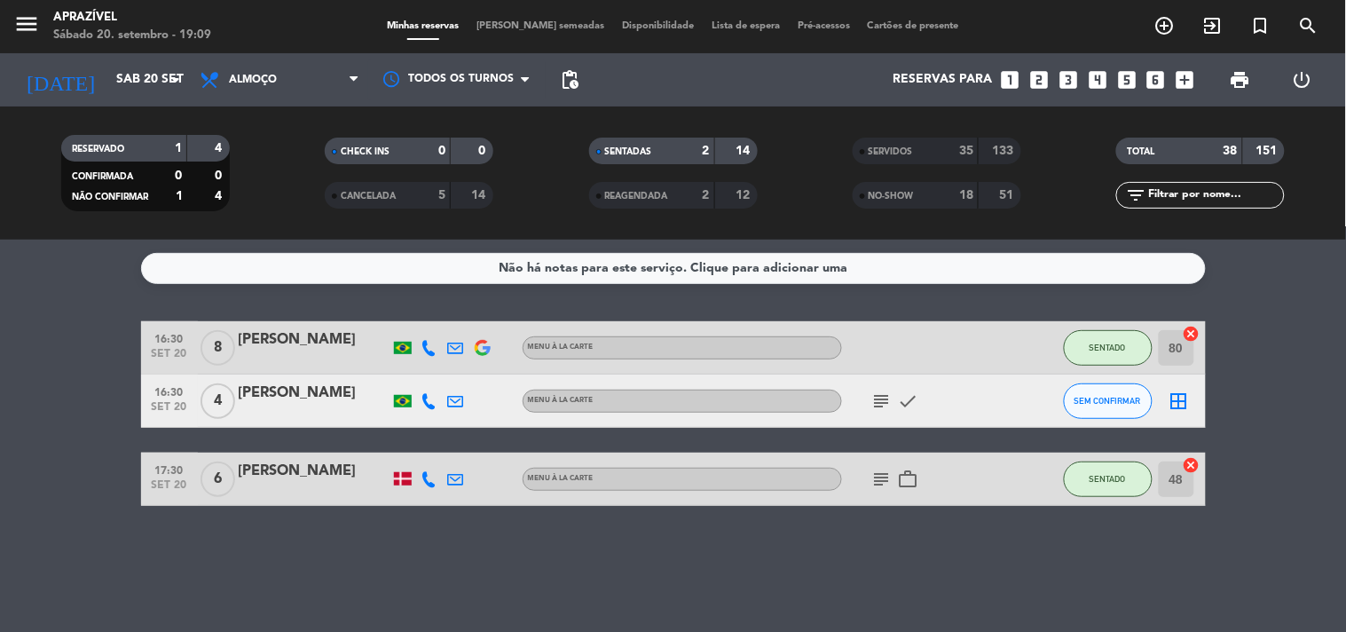
click at [341, 348] on div "[PERSON_NAME]" at bounding box center [314, 339] width 151 height 23
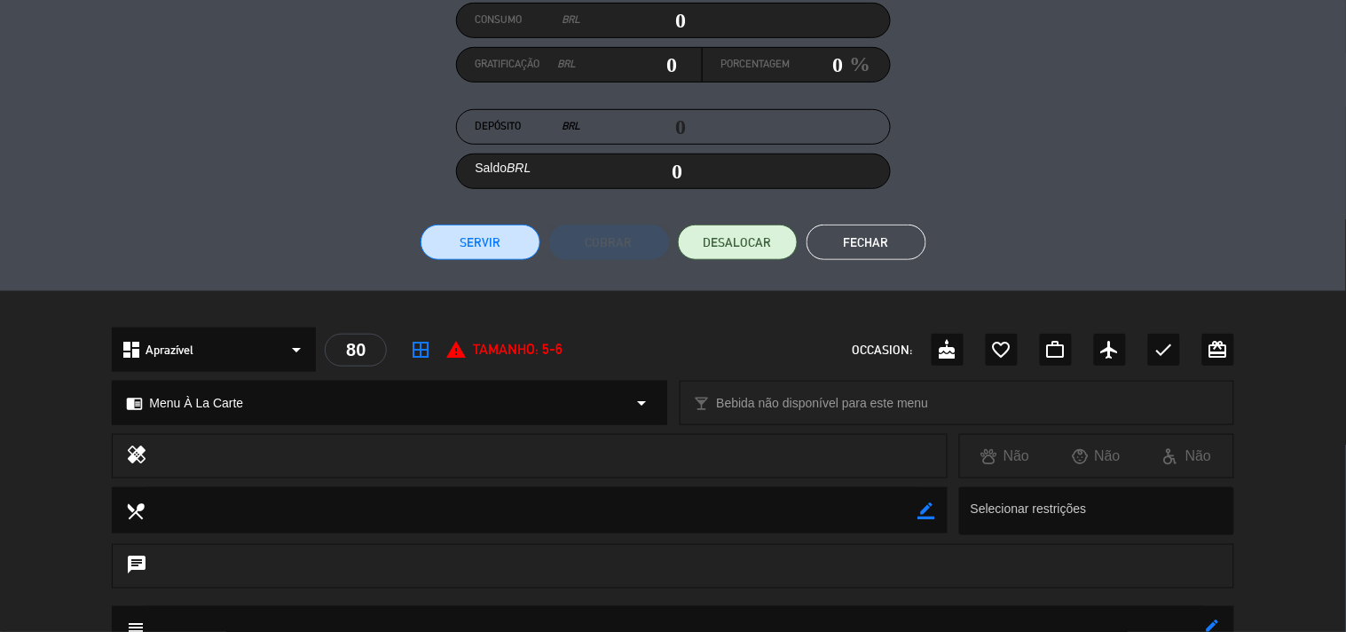
scroll to position [180, 0]
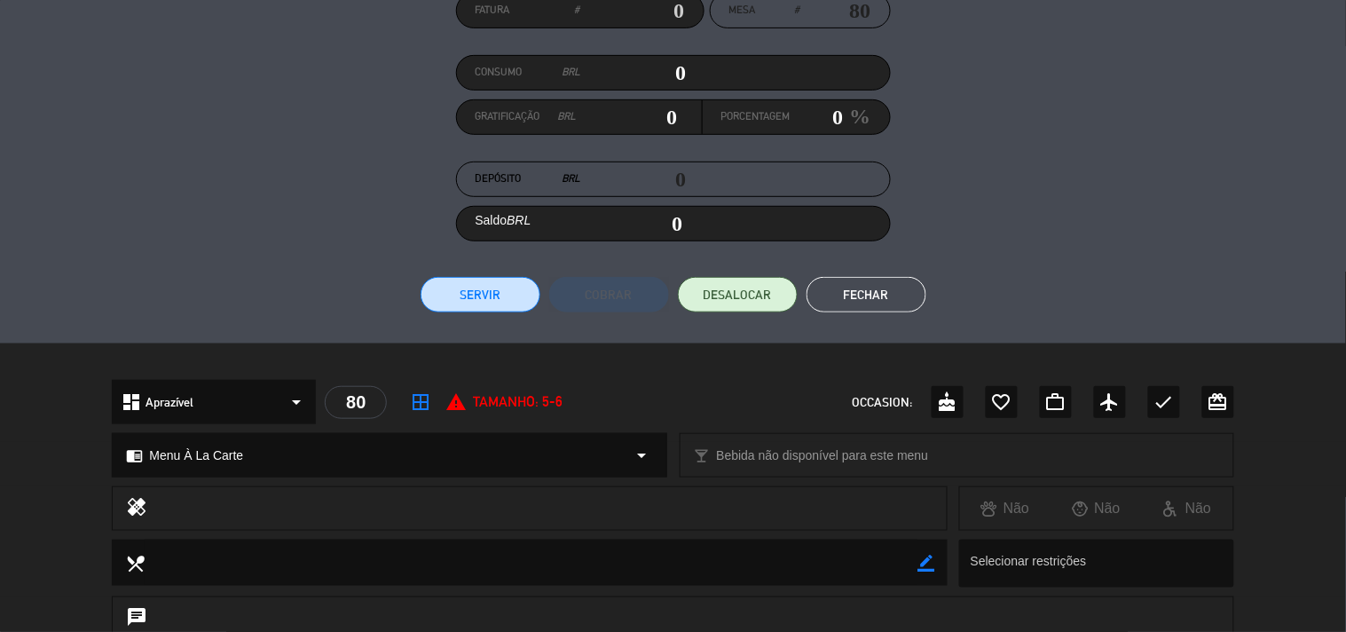
click at [476, 305] on button "Servir" at bounding box center [481, 295] width 120 height 36
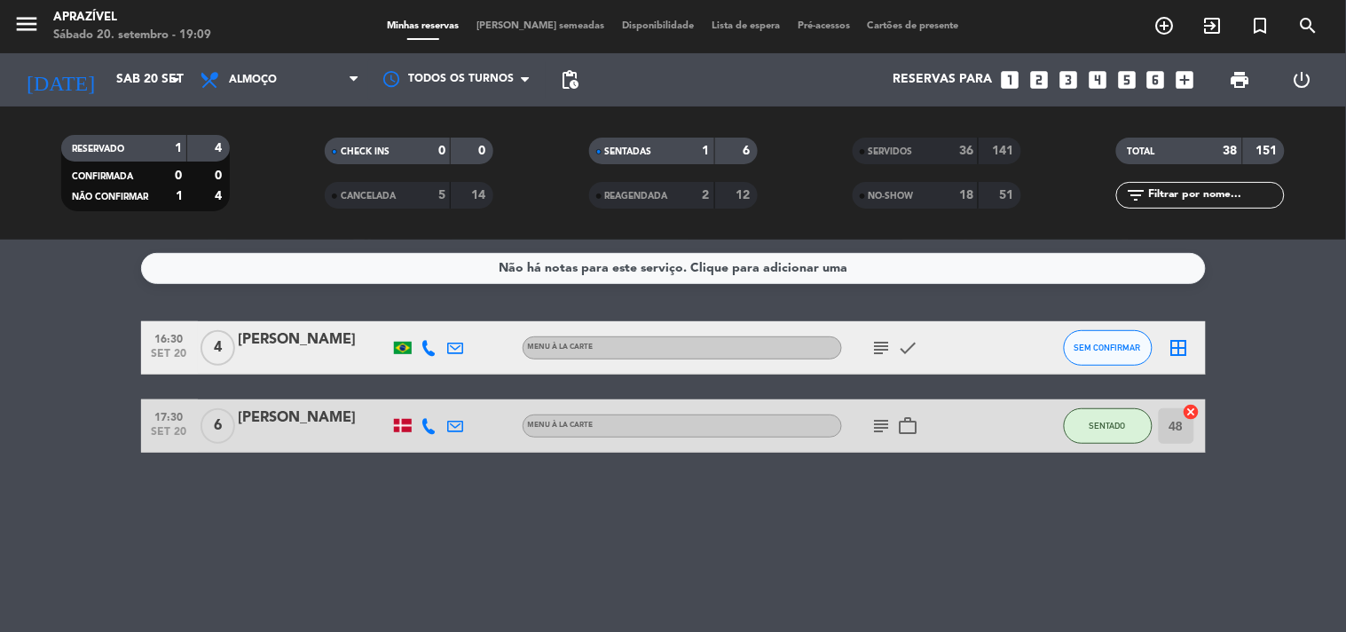
click at [320, 347] on div "[PERSON_NAME]" at bounding box center [314, 339] width 151 height 23
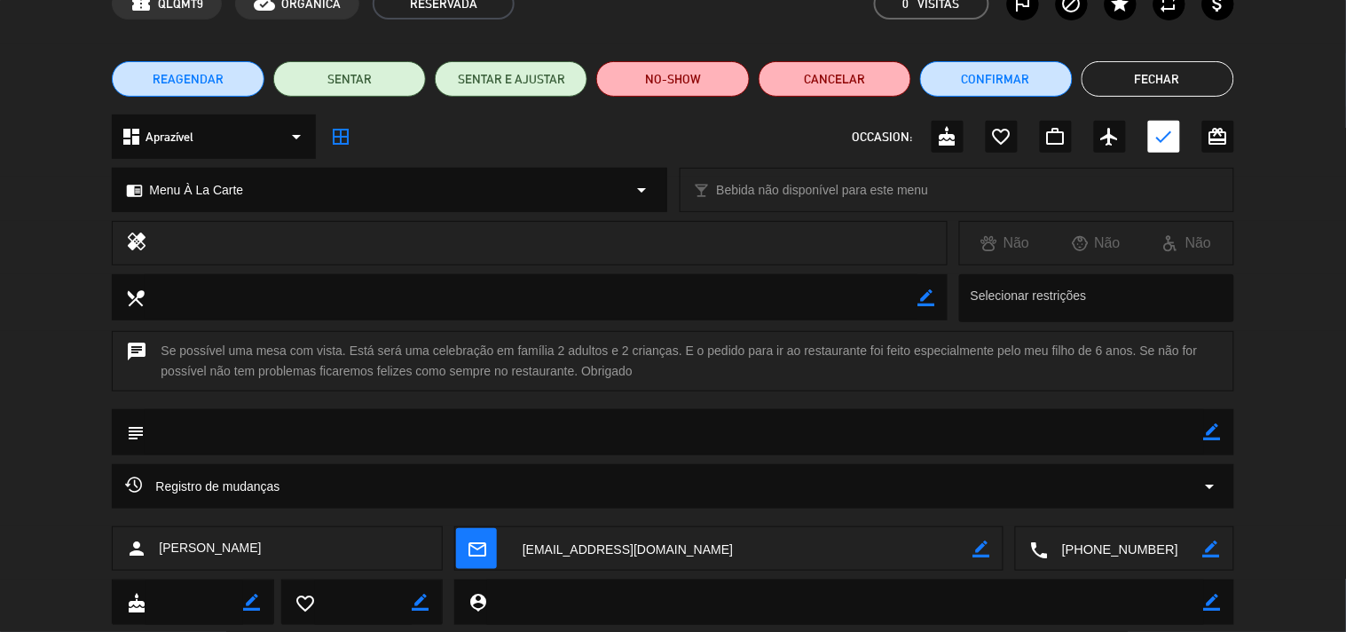
scroll to position [0, 0]
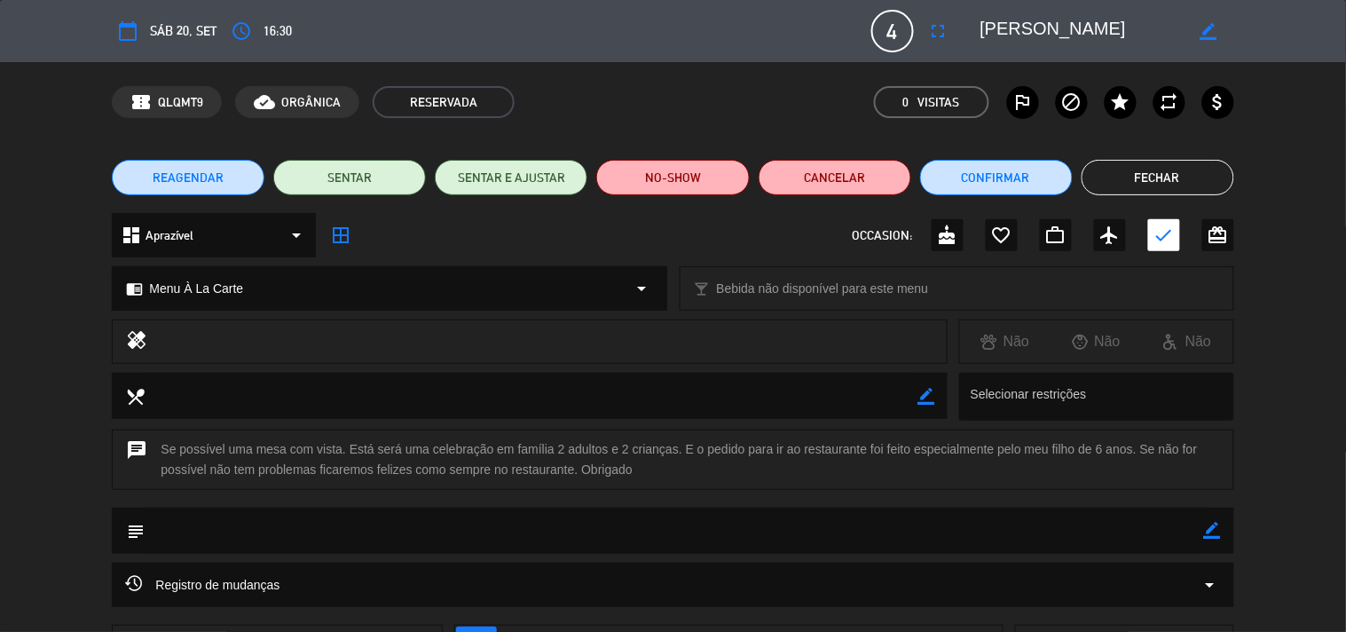
click at [1157, 189] on button "Fechar" at bounding box center [1158, 178] width 153 height 36
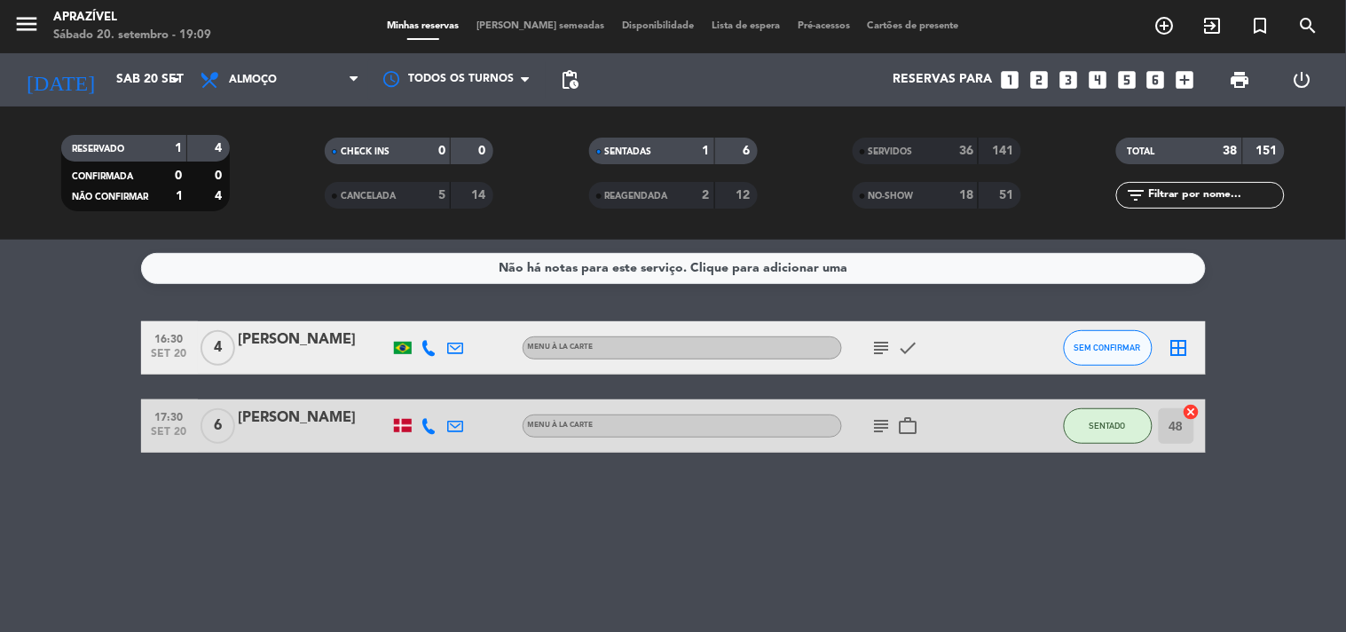
click at [318, 413] on div "[PERSON_NAME]" at bounding box center [314, 418] width 151 height 23
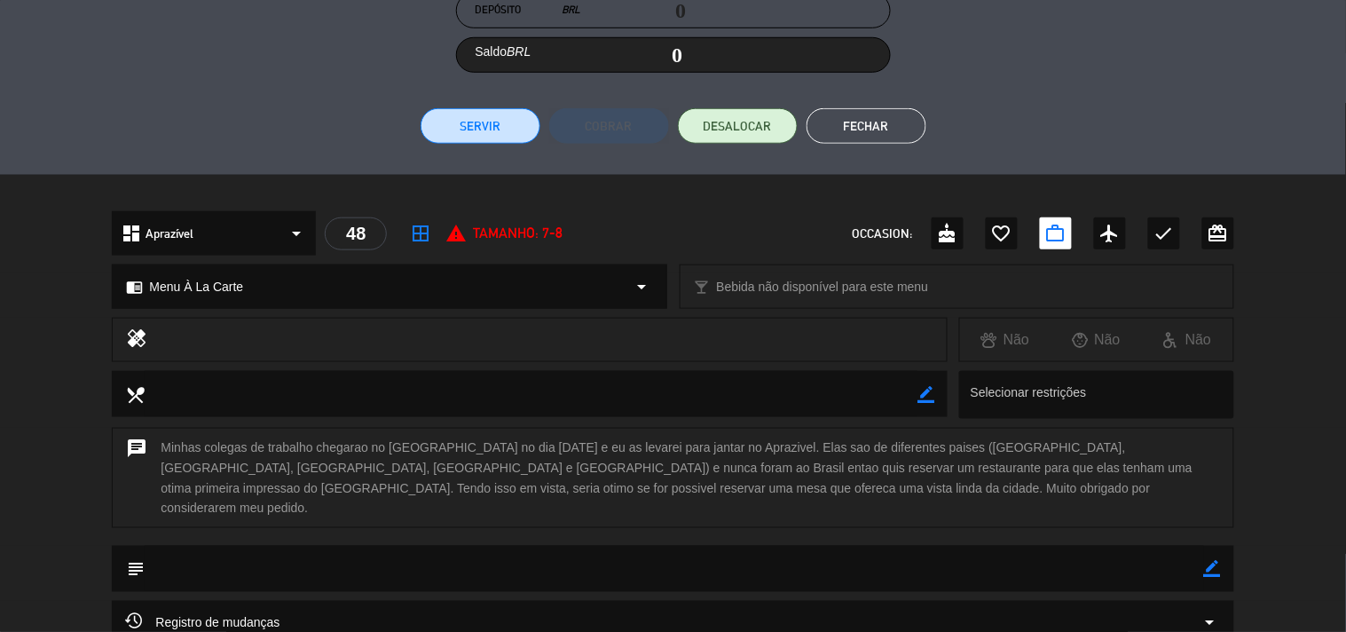
scroll to position [314, 0]
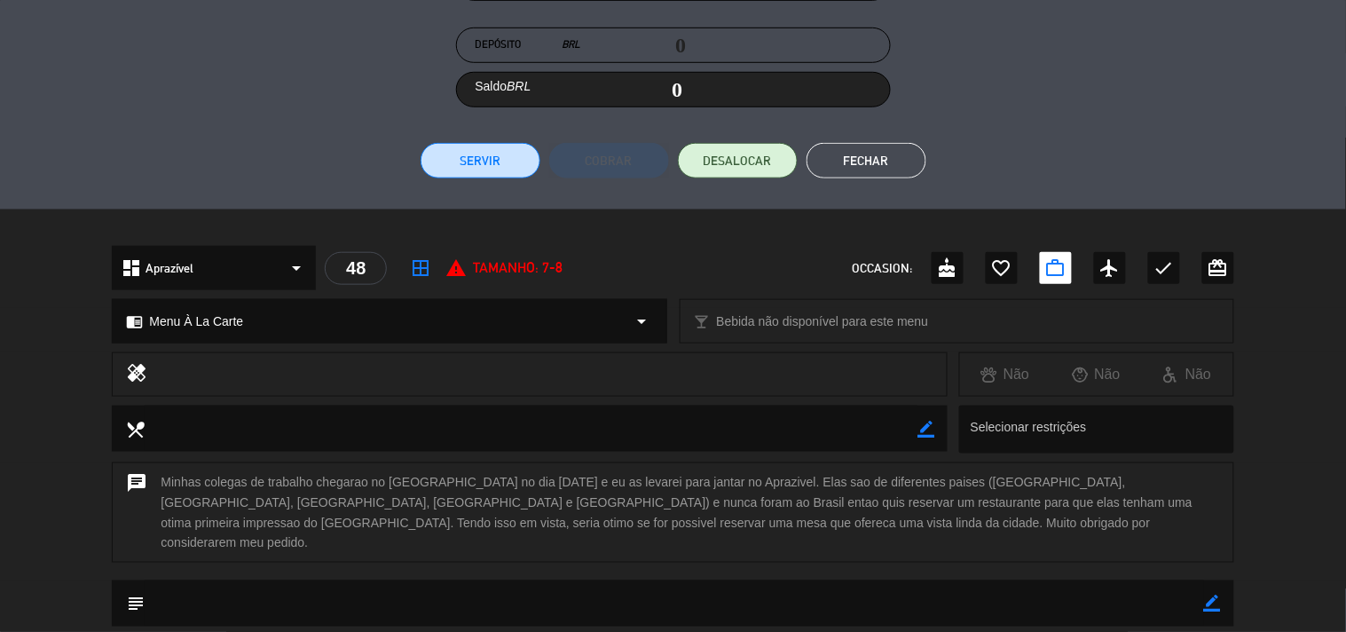
click at [491, 166] on button "Servir" at bounding box center [481, 161] width 120 height 36
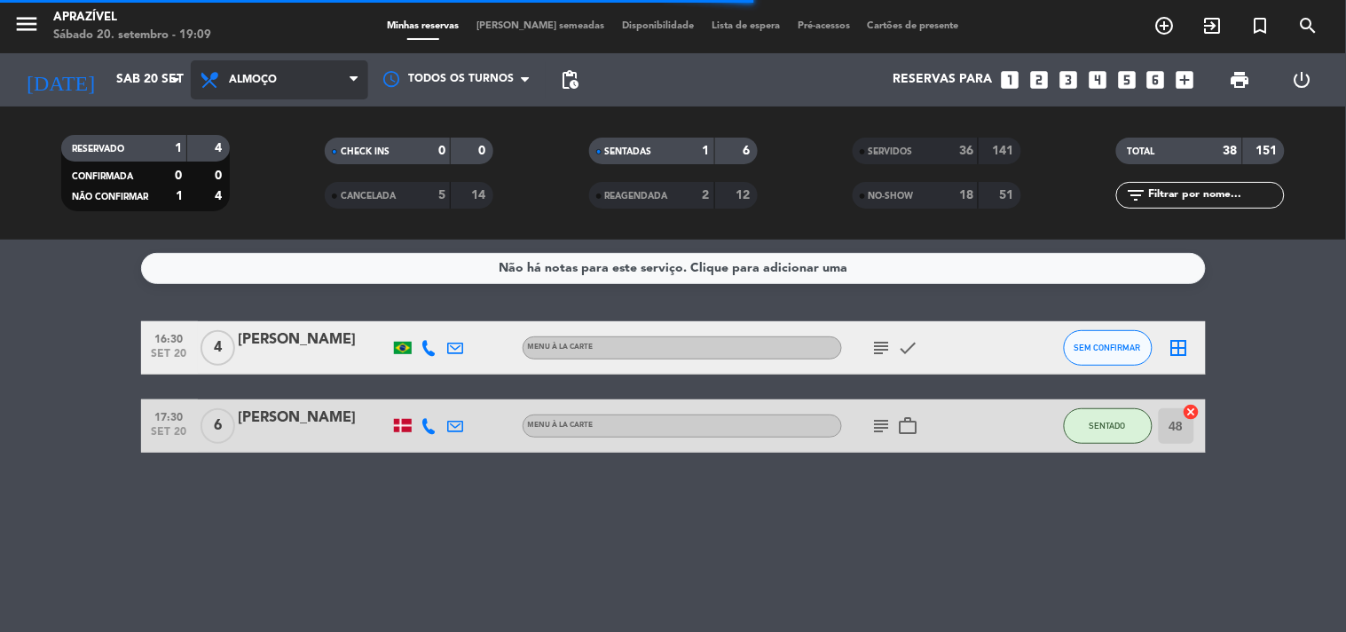
click at [257, 74] on span "Almoço" at bounding box center [253, 80] width 48 height 12
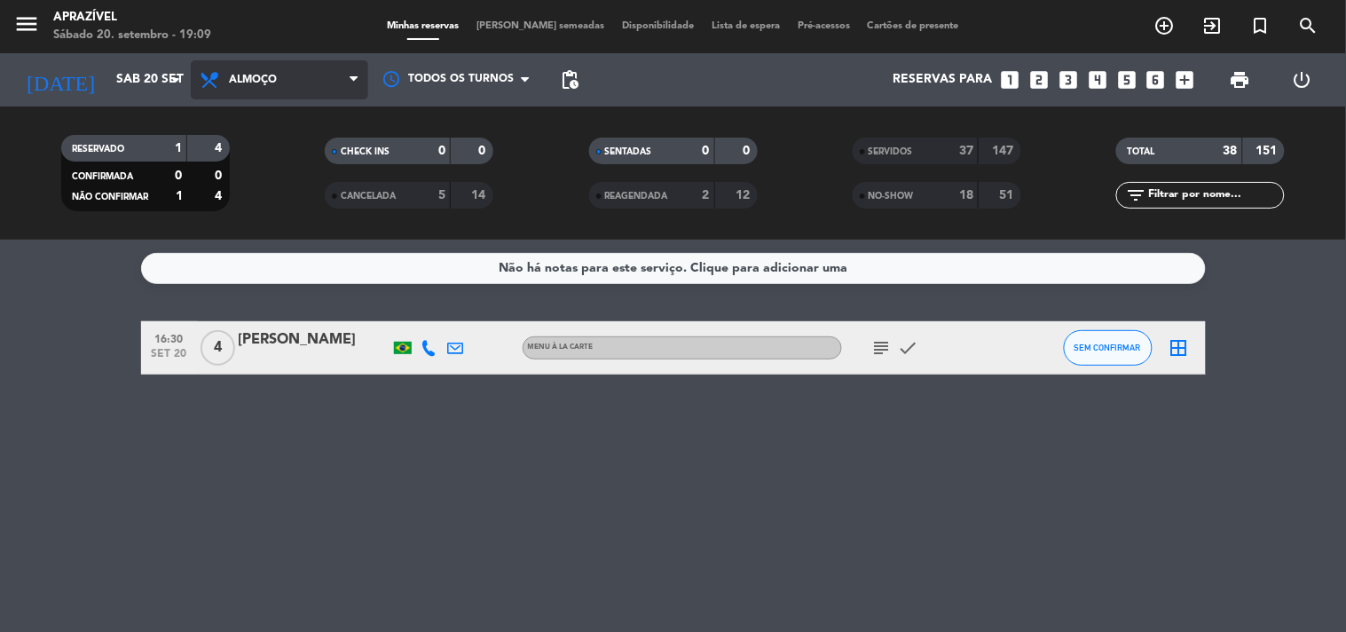
click at [271, 76] on span "Almoço" at bounding box center [253, 80] width 48 height 12
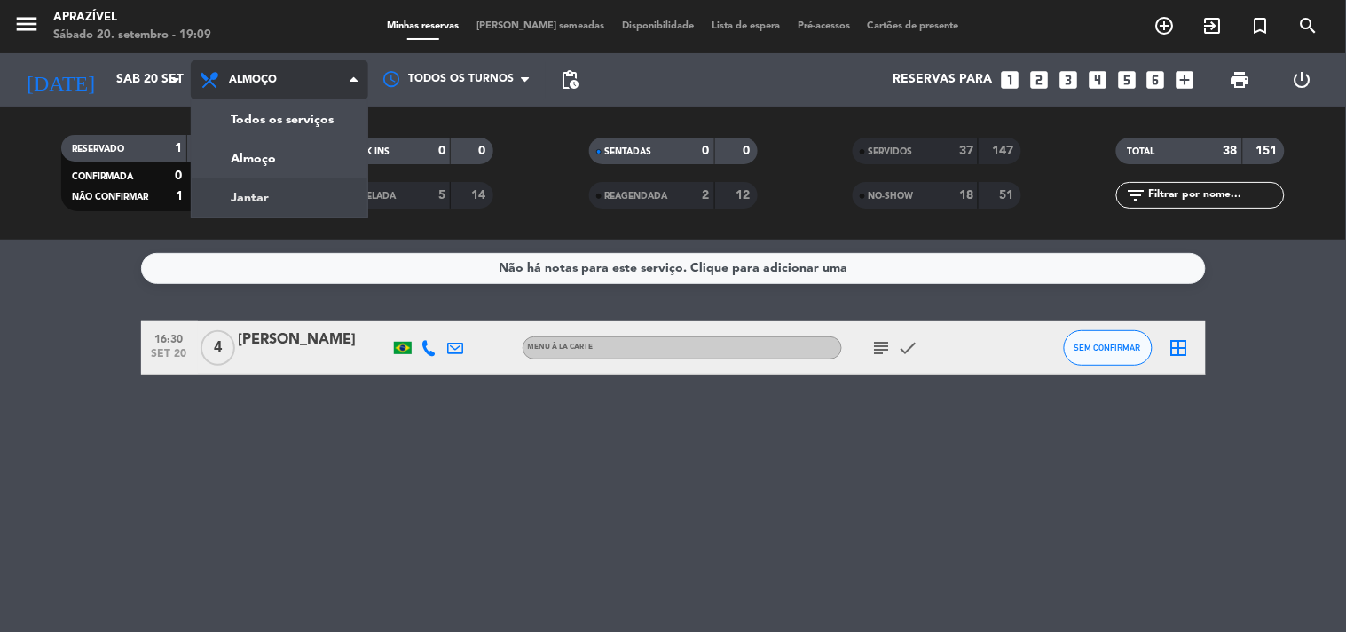
click at [288, 191] on div "menu Aprazível Sábado 20. setembro - 19:09 Minhas reservas Mesas semeadas Dispo…" at bounding box center [673, 120] width 1346 height 240
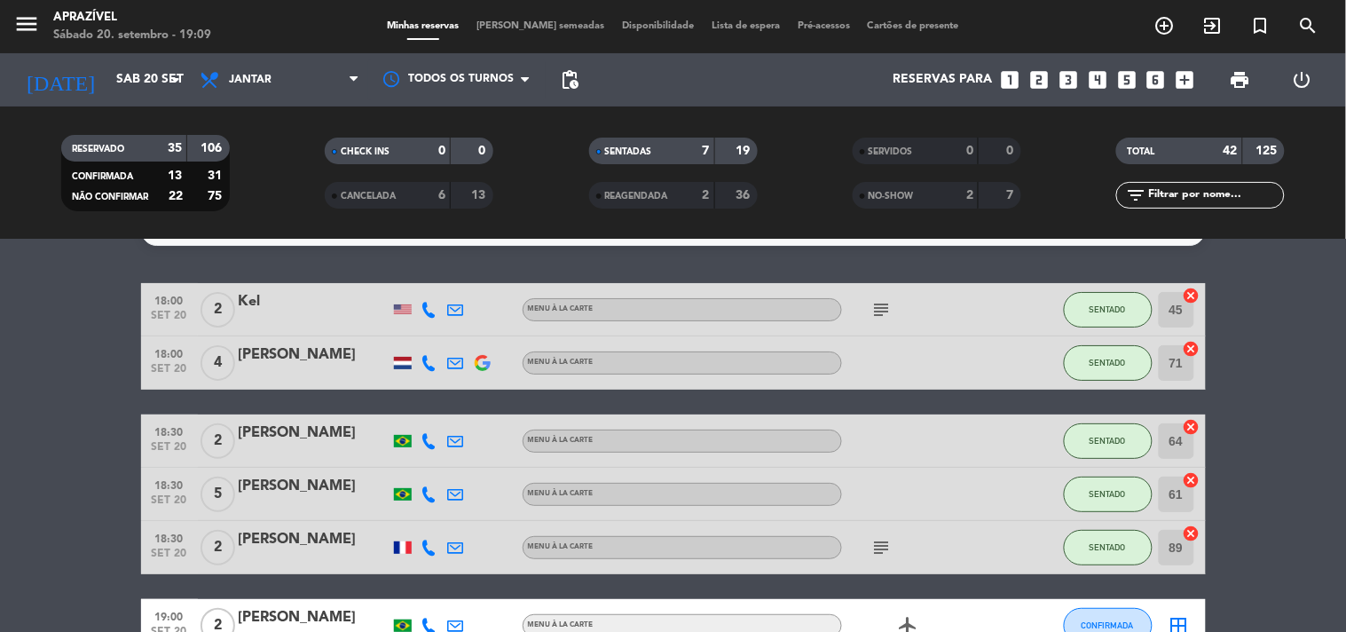
scroll to position [99, 0]
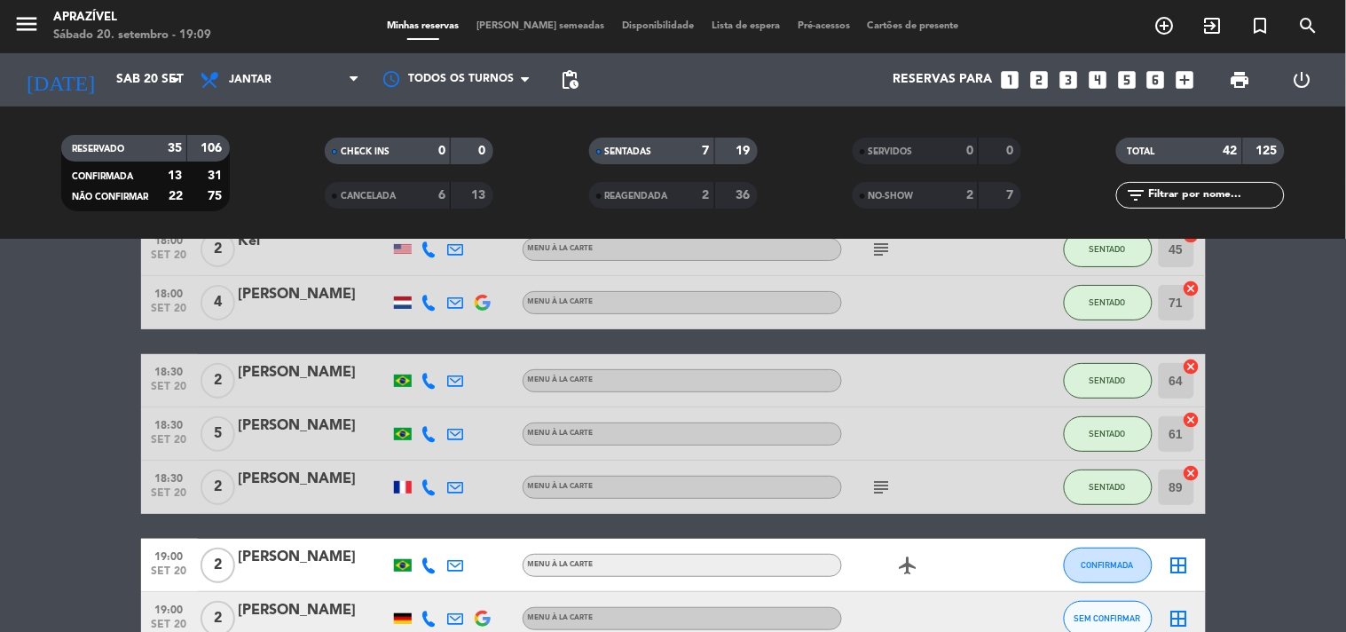
click at [325, 422] on div "[PERSON_NAME]" at bounding box center [314, 425] width 151 height 23
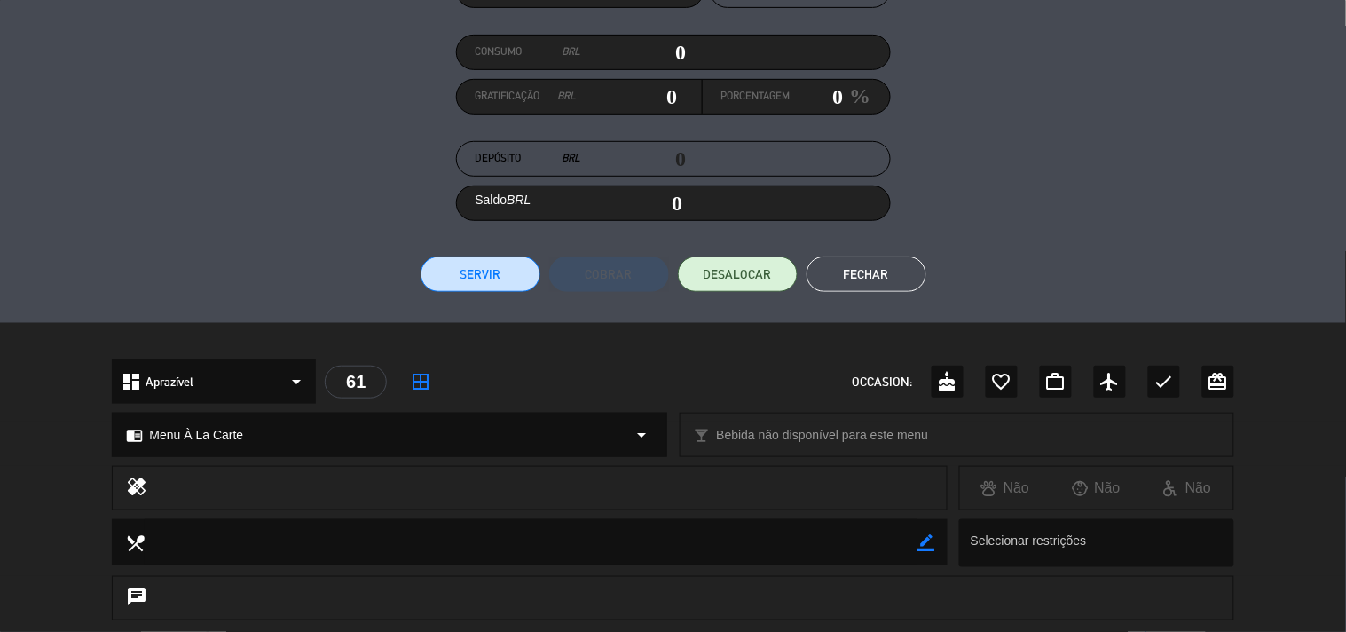
scroll to position [180, 0]
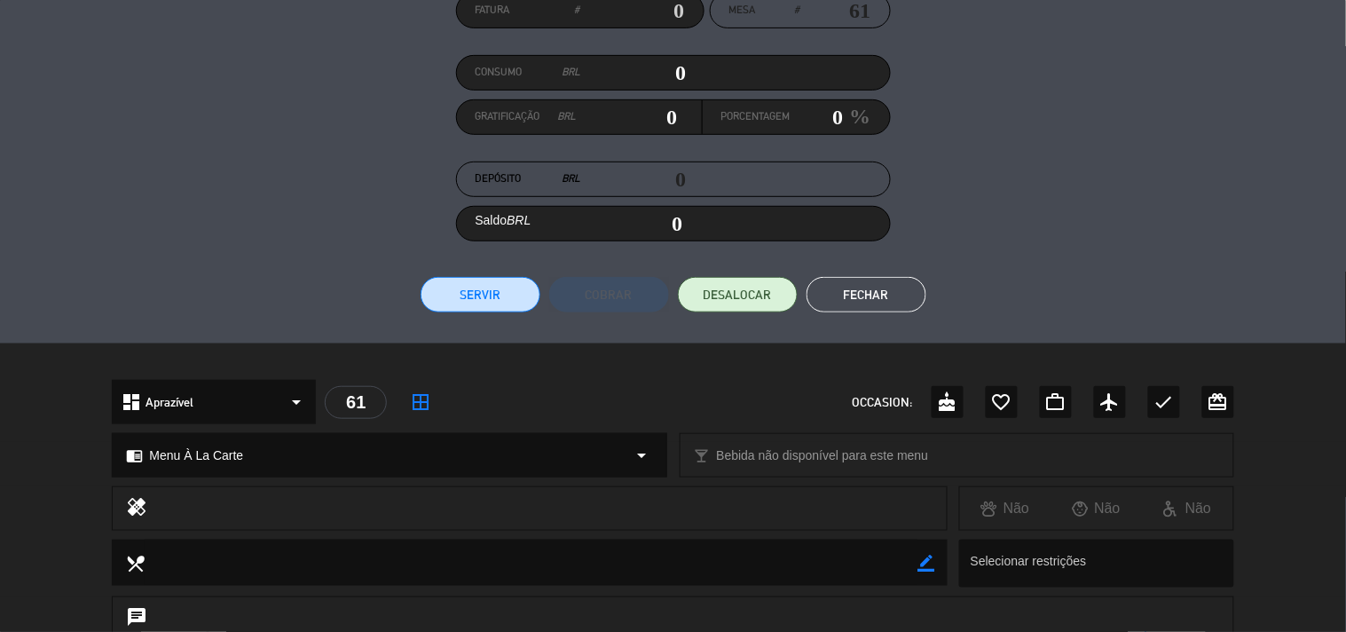
click at [498, 275] on div "Fatura # Mesa # 61 Consumo BRL 0 Gratificação BRL 0 Porcentagem 0 % Depósito BR…" at bounding box center [673, 153] width 1122 height 320
click at [490, 296] on button "Servir" at bounding box center [481, 295] width 120 height 36
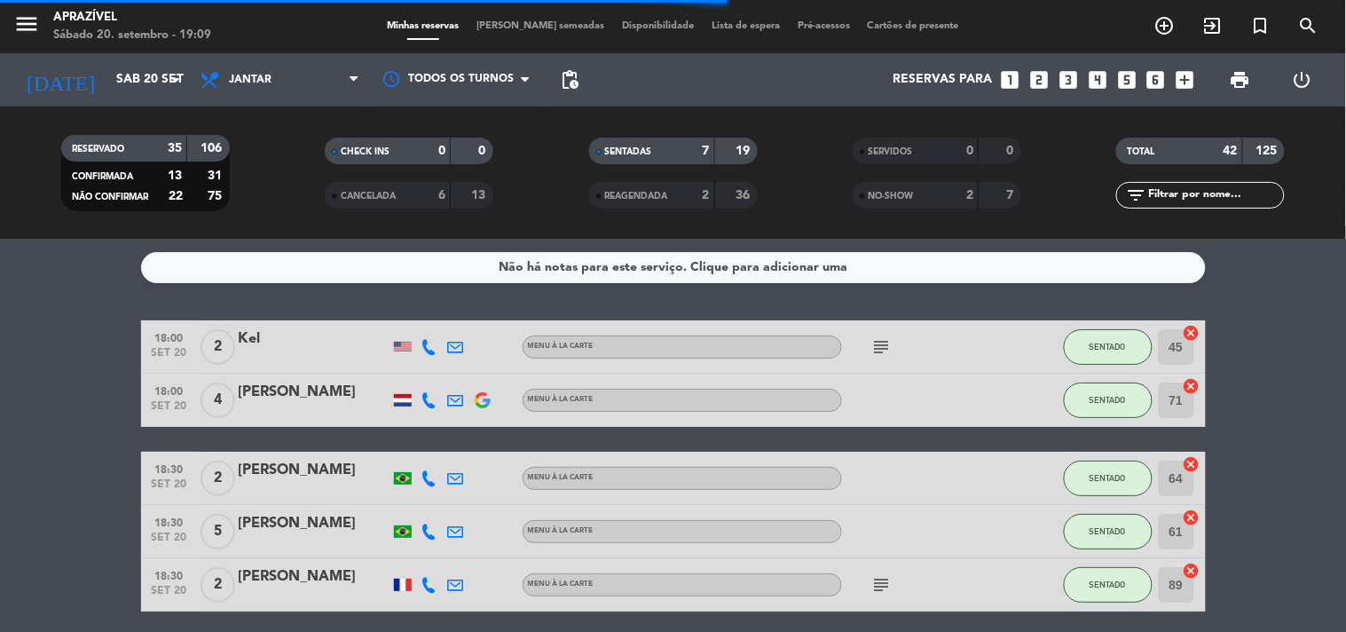
scroll to position [0, 0]
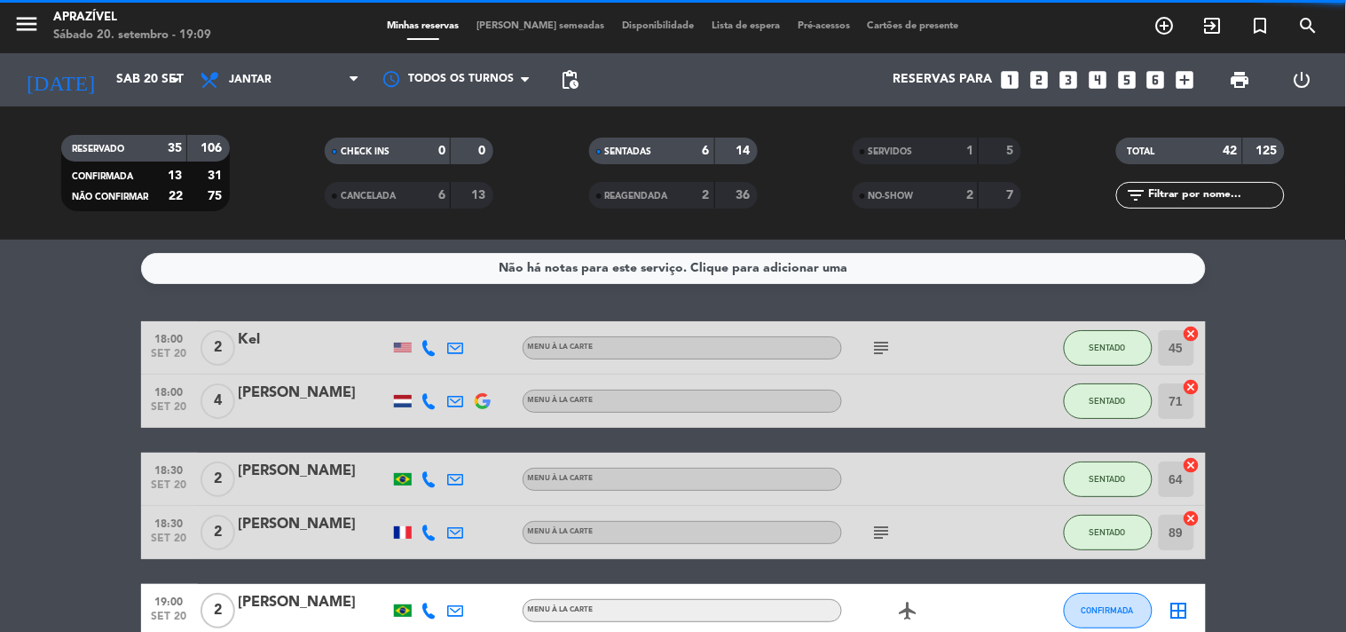
click at [328, 400] on div "[PERSON_NAME]" at bounding box center [314, 393] width 151 height 23
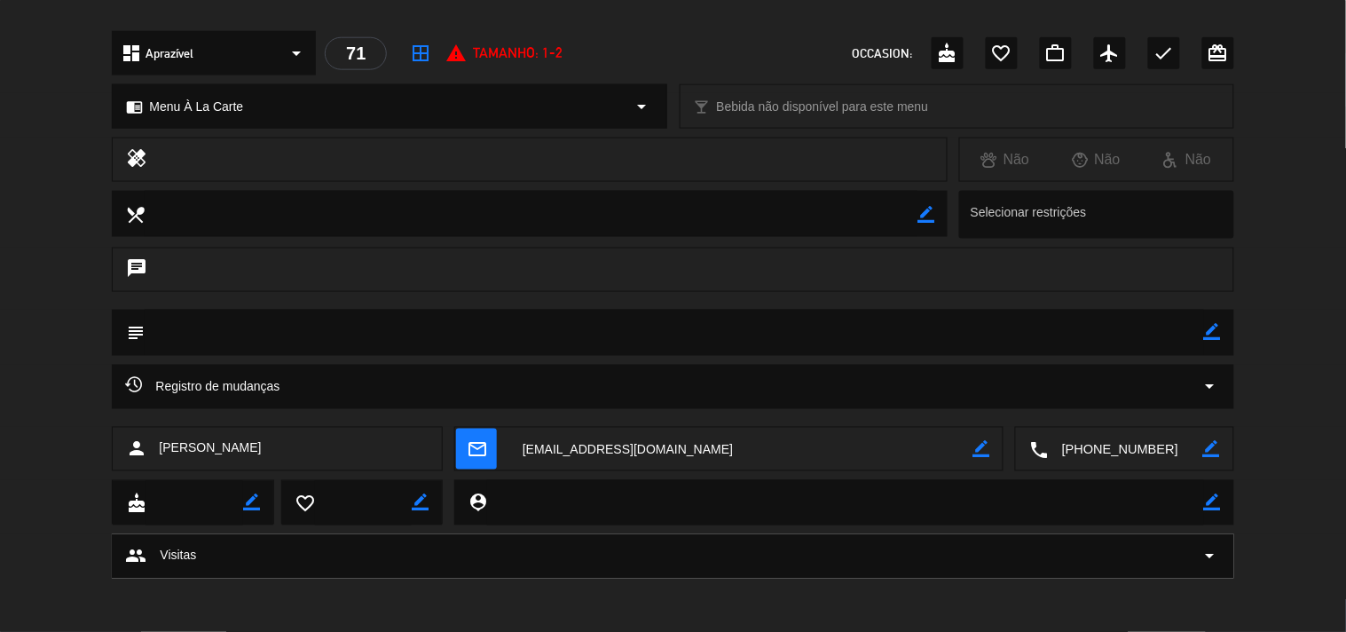
scroll to position [430, 0]
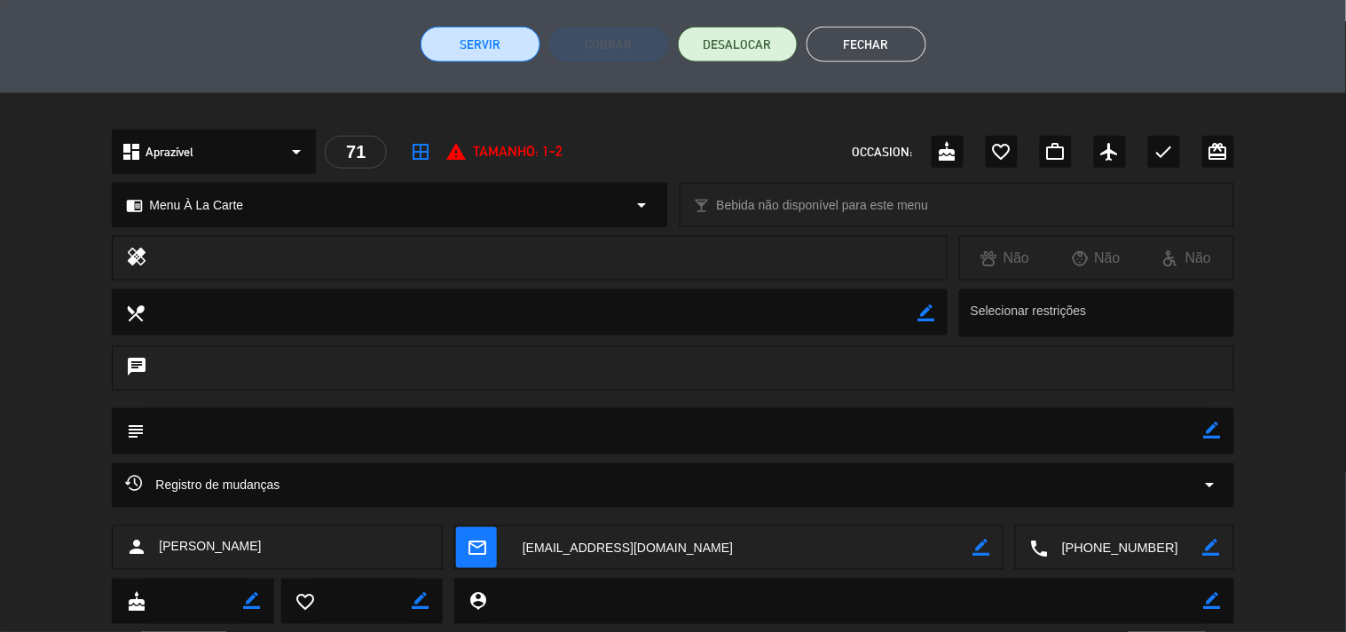
click at [502, 59] on button "Servir" at bounding box center [481, 45] width 120 height 36
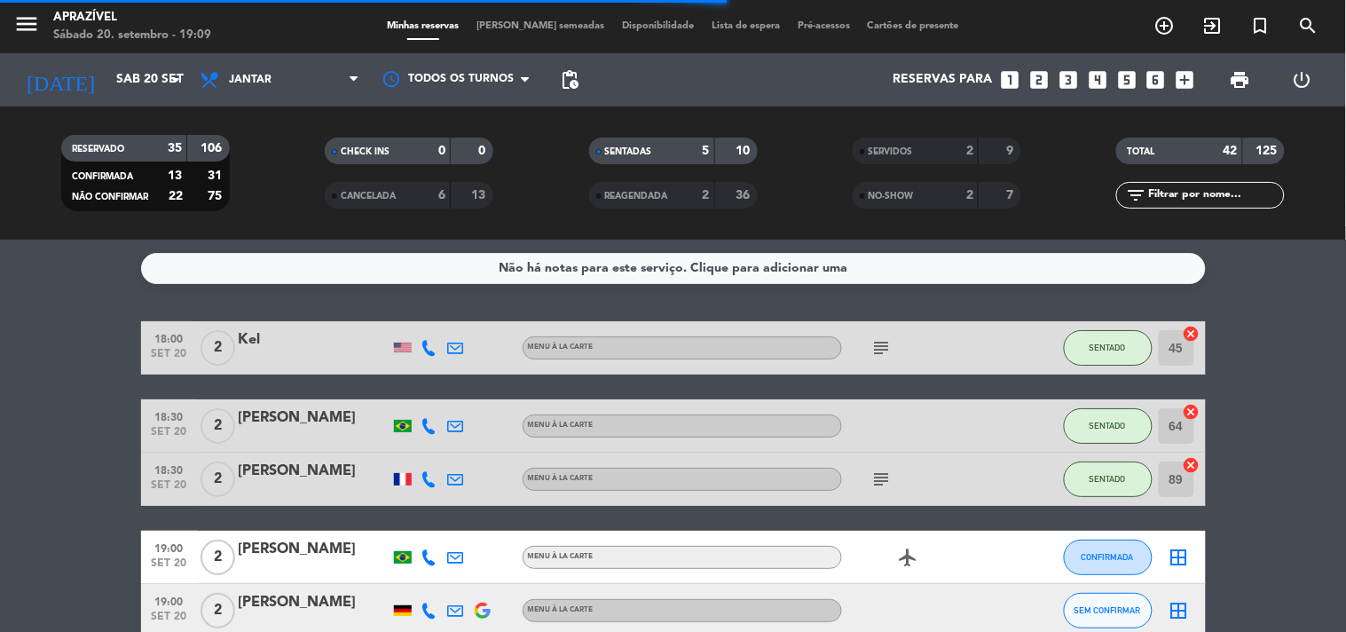
scroll to position [99, 0]
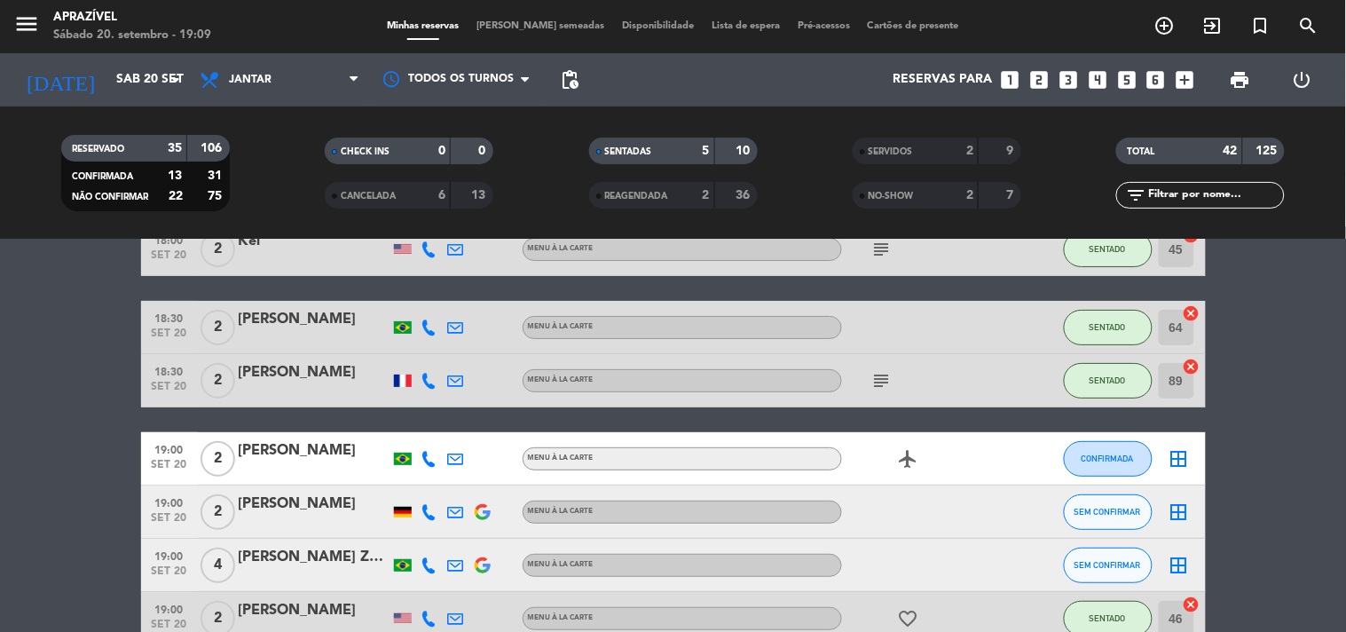
click at [880, 376] on icon "subject" at bounding box center [882, 380] width 21 height 21
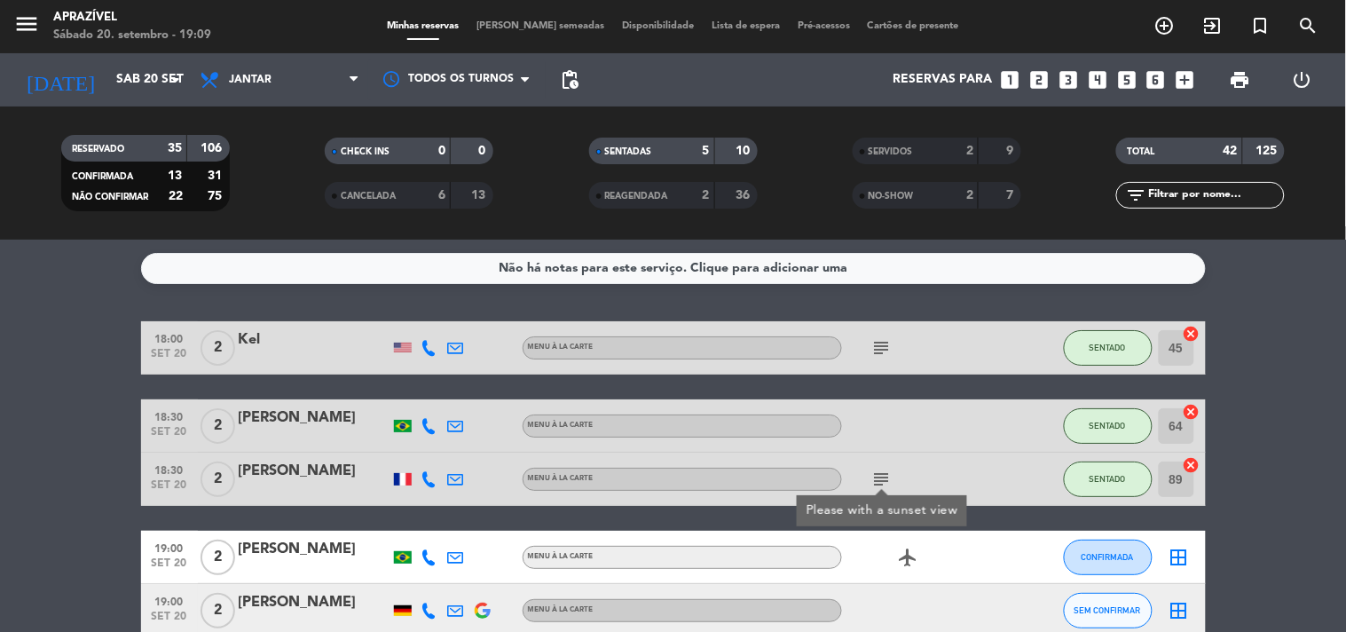
click at [884, 351] on icon "subject" at bounding box center [882, 347] width 21 height 21
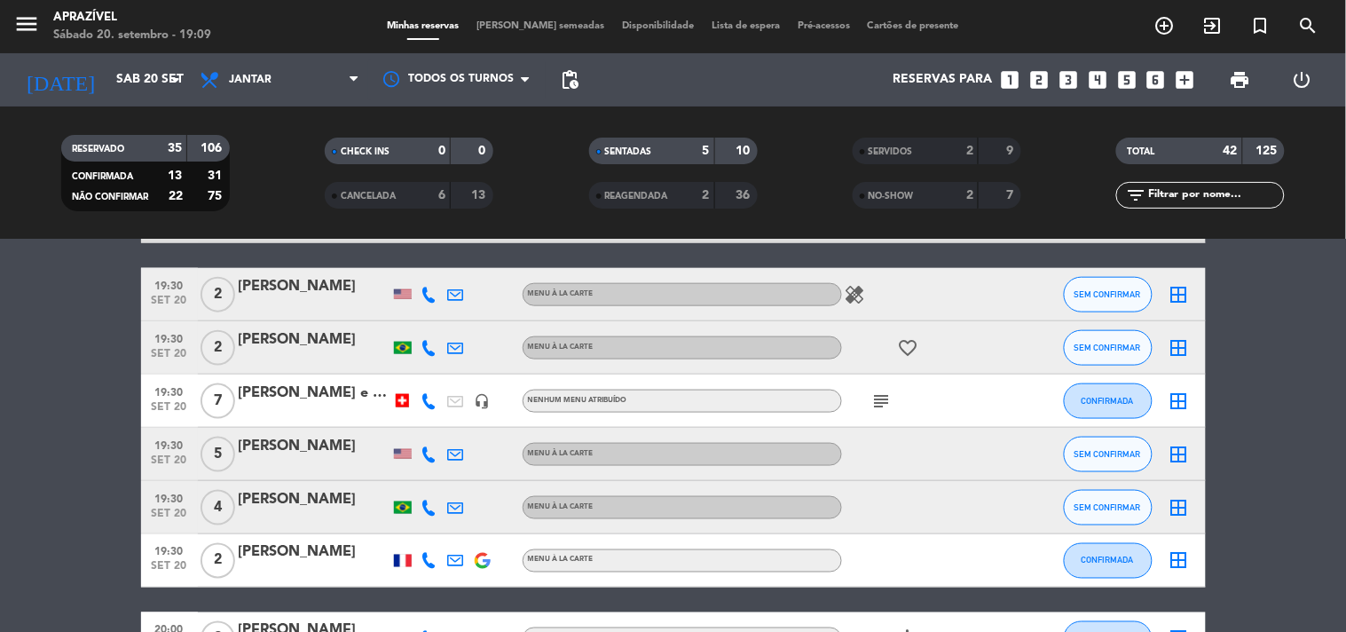
scroll to position [591, 0]
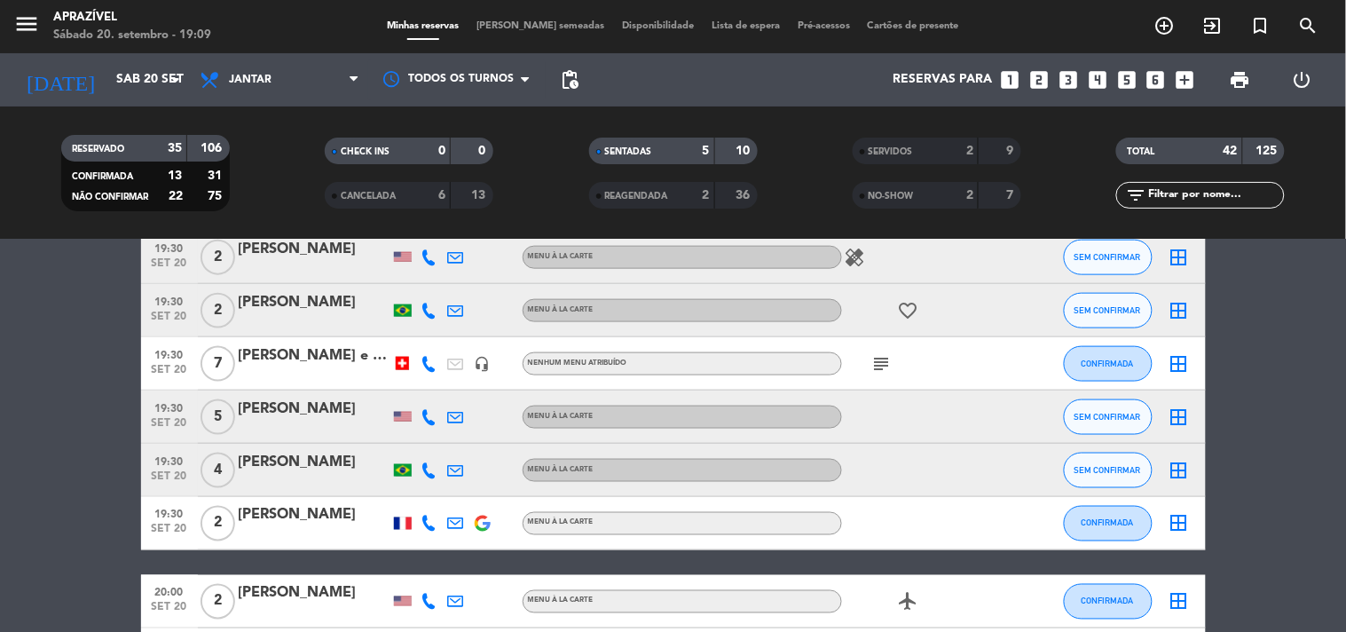
click at [875, 355] on icon "subject" at bounding box center [882, 363] width 21 height 21
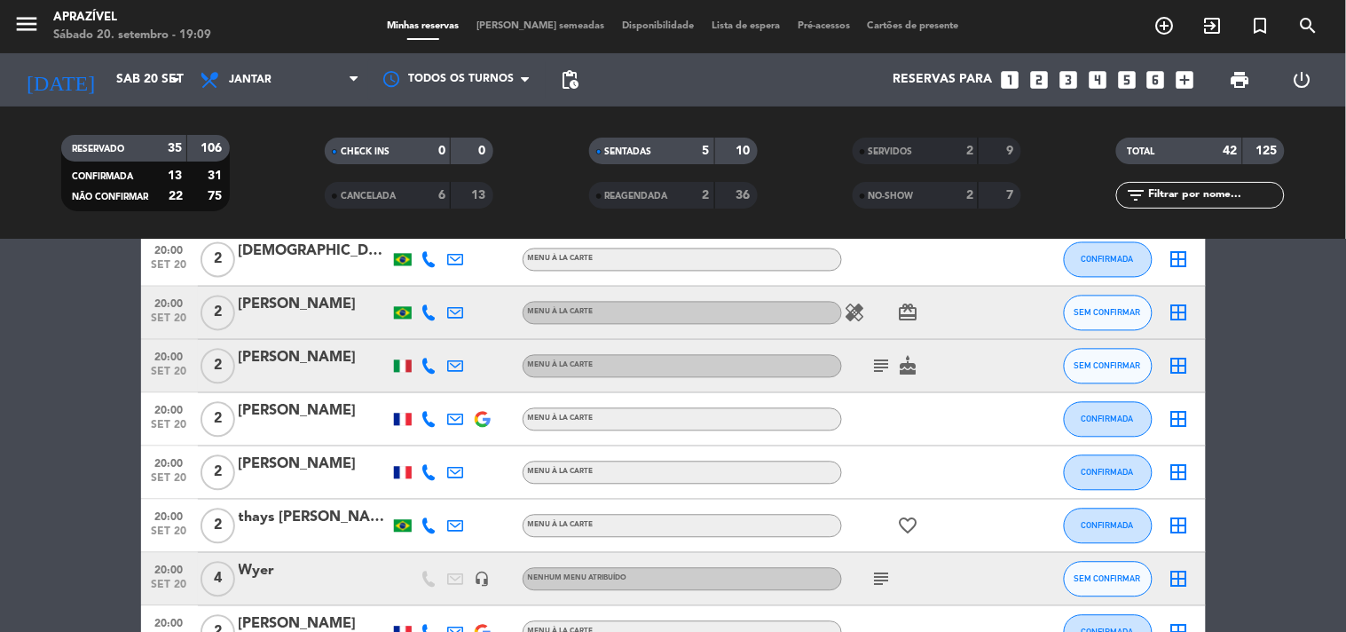
click at [877, 358] on icon "subject" at bounding box center [882, 366] width 21 height 21
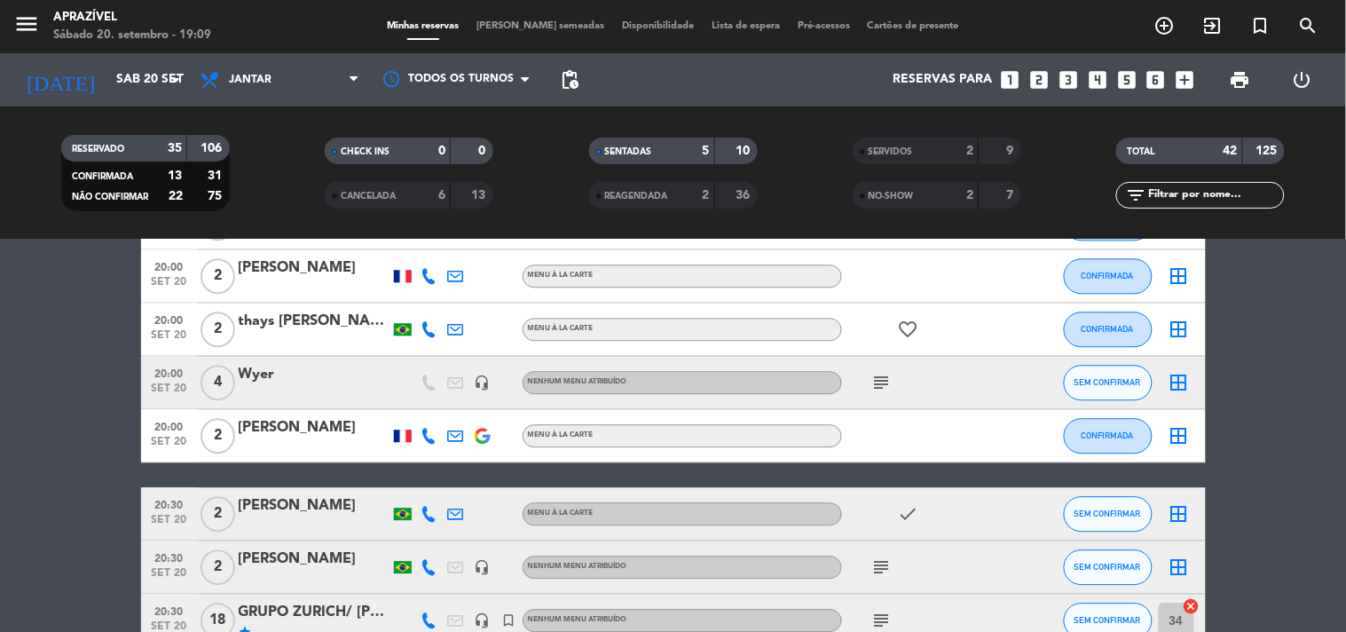
click at [882, 376] on icon "subject" at bounding box center [882, 382] width 21 height 21
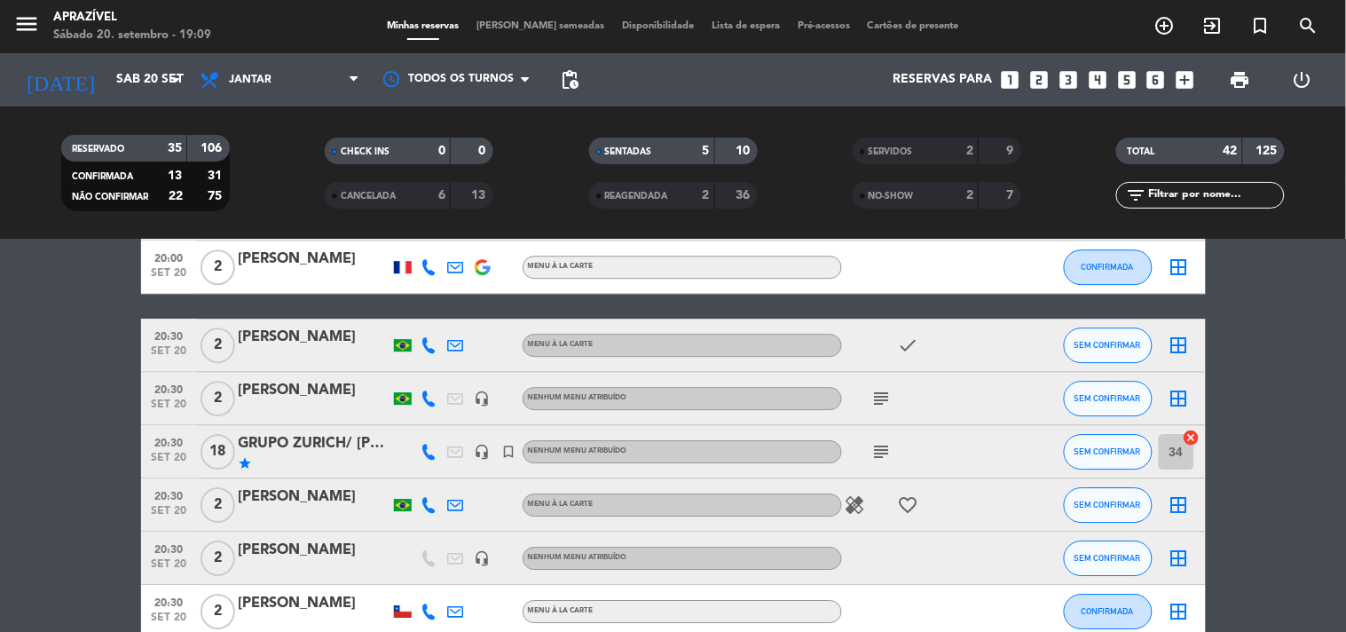
scroll to position [1380, 0]
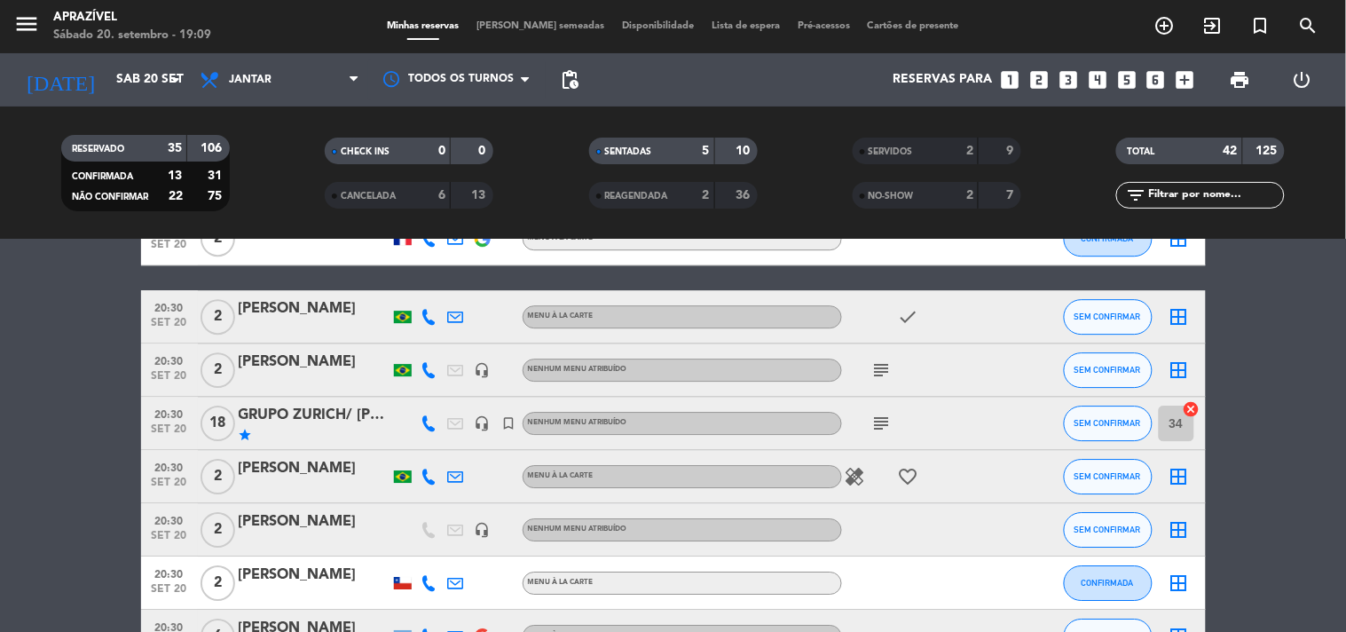
click at [882, 378] on icon "subject" at bounding box center [882, 369] width 21 height 21
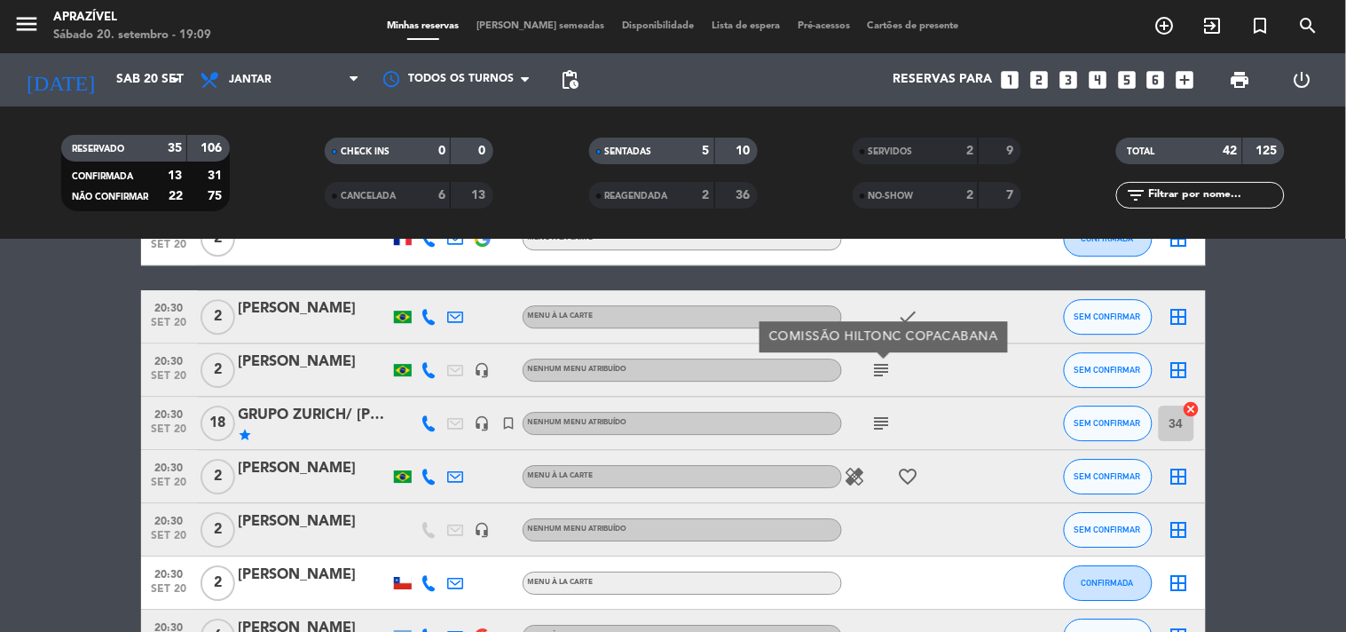
click at [879, 453] on div "healing favorite_border" at bounding box center [922, 476] width 160 height 52
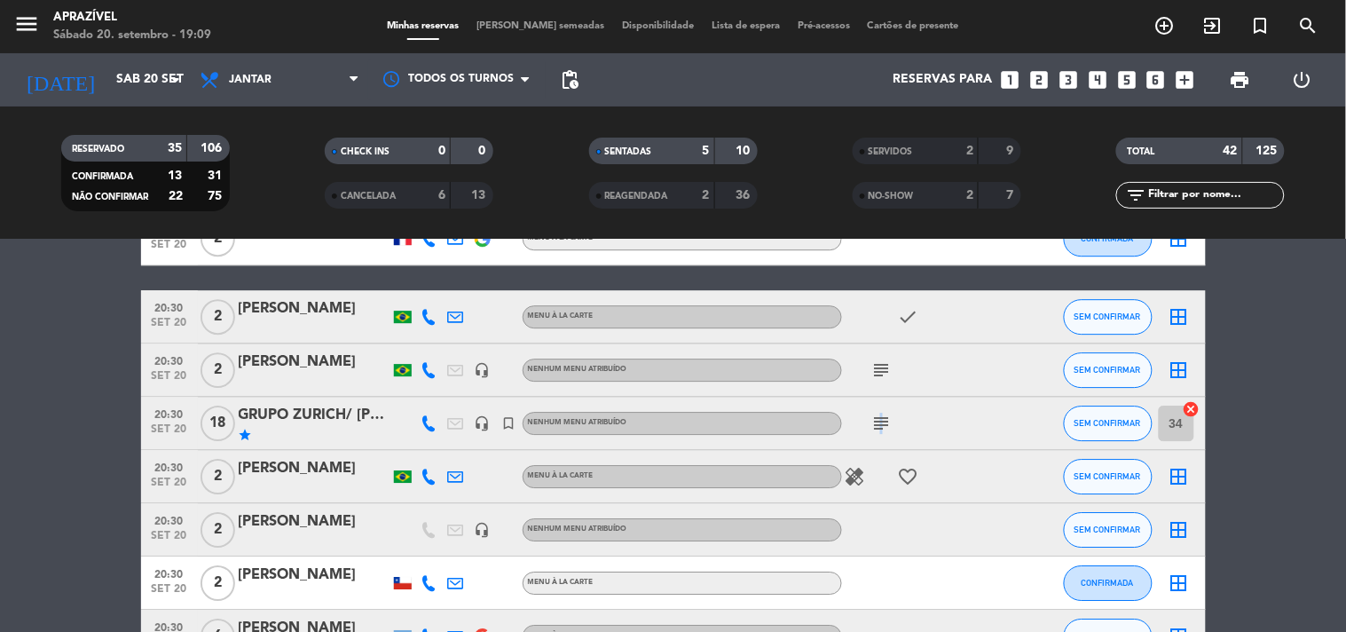
click at [880, 430] on icon "subject" at bounding box center [882, 423] width 21 height 21
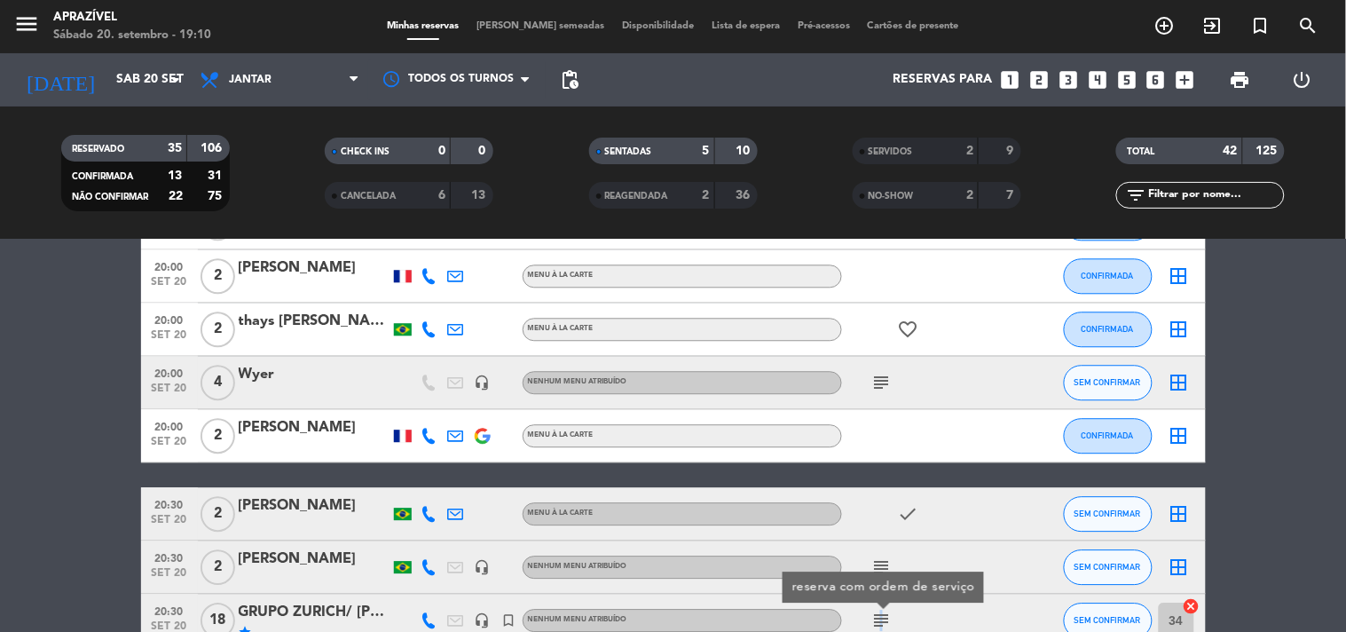
scroll to position [1085, 0]
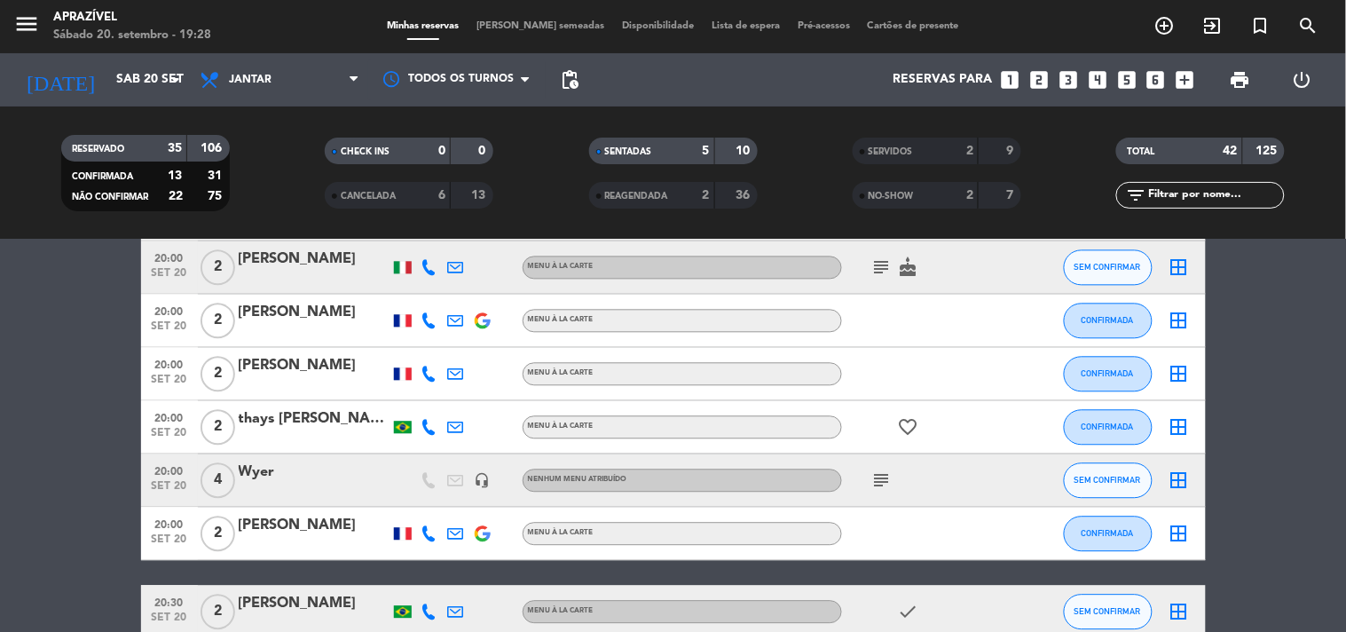
click at [854, 499] on div "subject" at bounding box center [922, 480] width 160 height 52
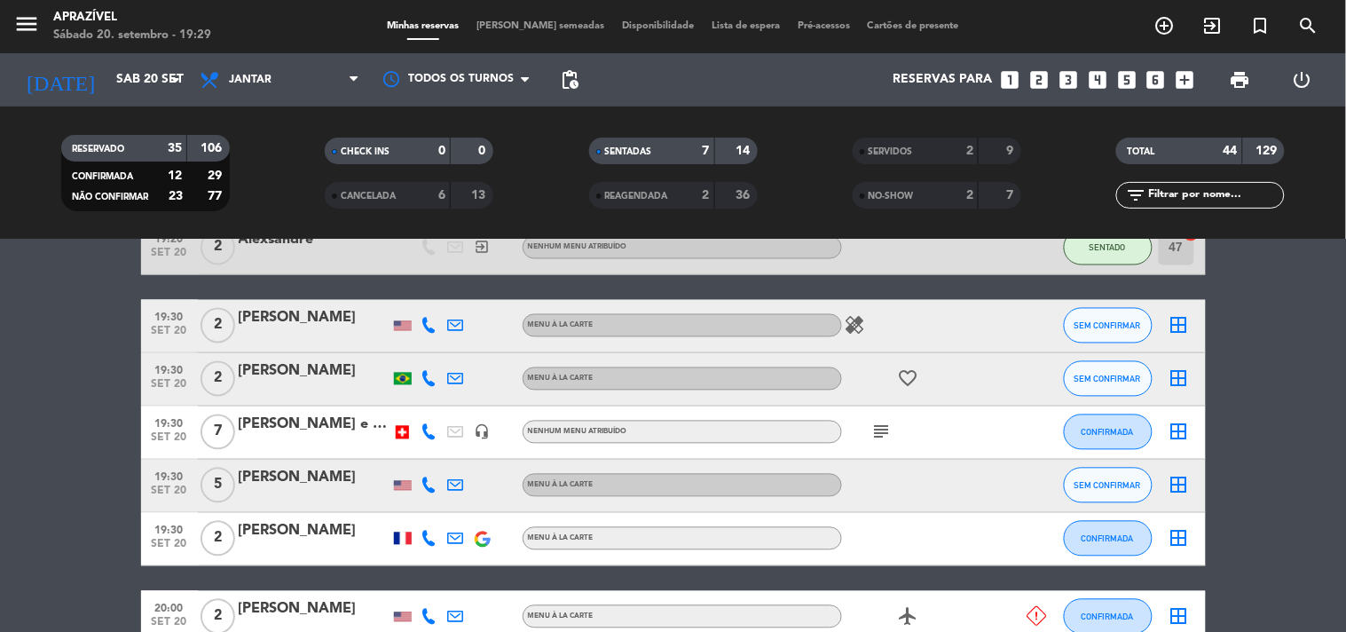
scroll to position [986, 0]
